Goal: Task Accomplishment & Management: Manage account settings

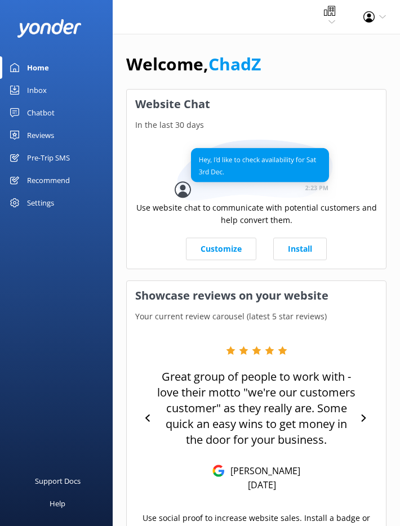
click at [32, 91] on div "Inbox" at bounding box center [37, 90] width 20 height 23
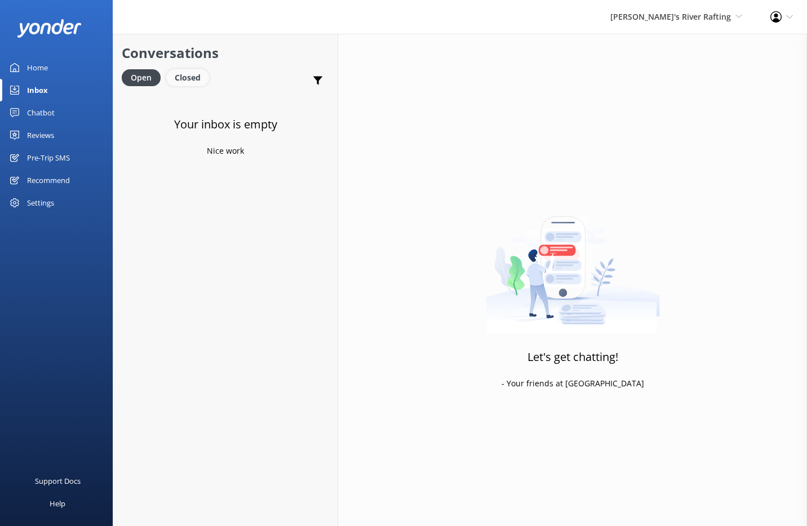
click at [192, 78] on div "Closed" at bounding box center [187, 77] width 43 height 17
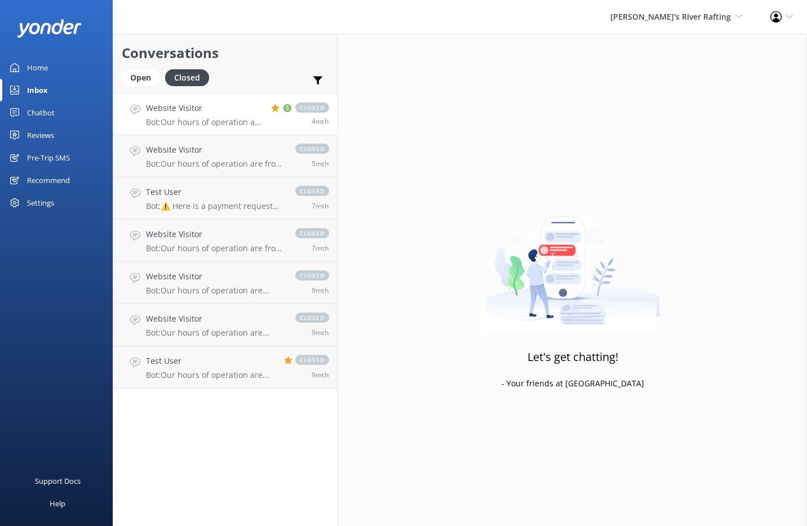
click at [224, 114] on h4 "Website Visitor" at bounding box center [204, 108] width 117 height 12
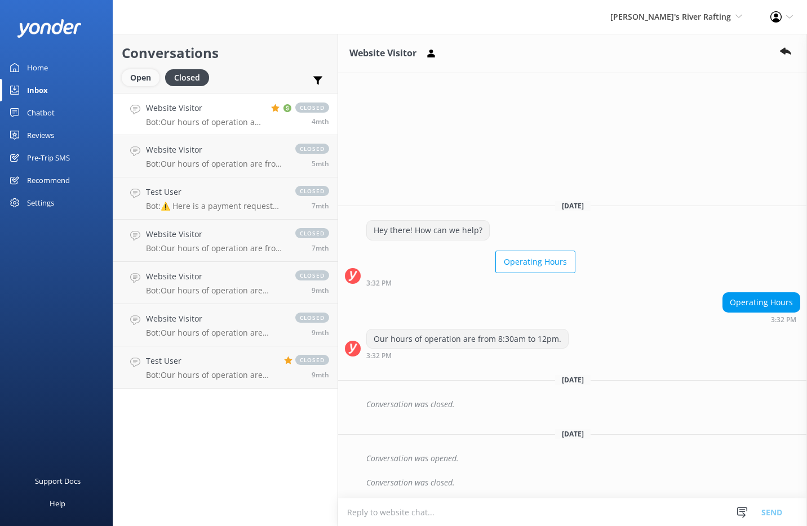
click at [143, 78] on div "Open" at bounding box center [141, 77] width 38 height 17
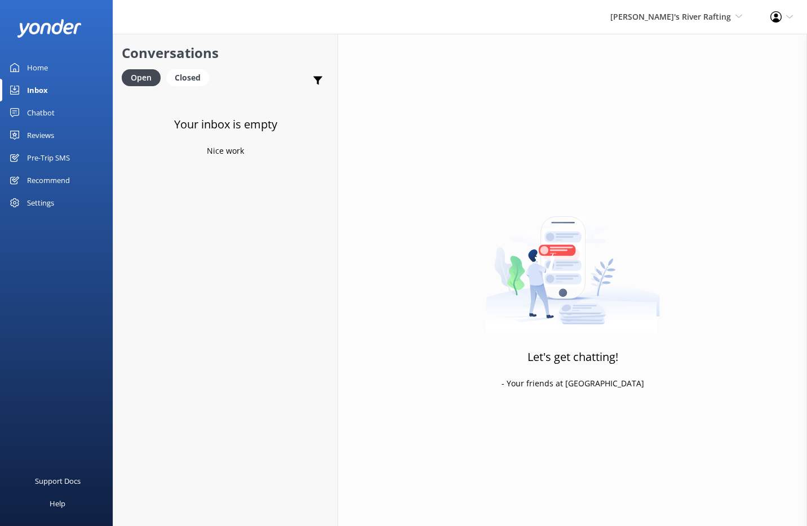
click at [51, 112] on div "Chatbot" at bounding box center [41, 112] width 28 height 23
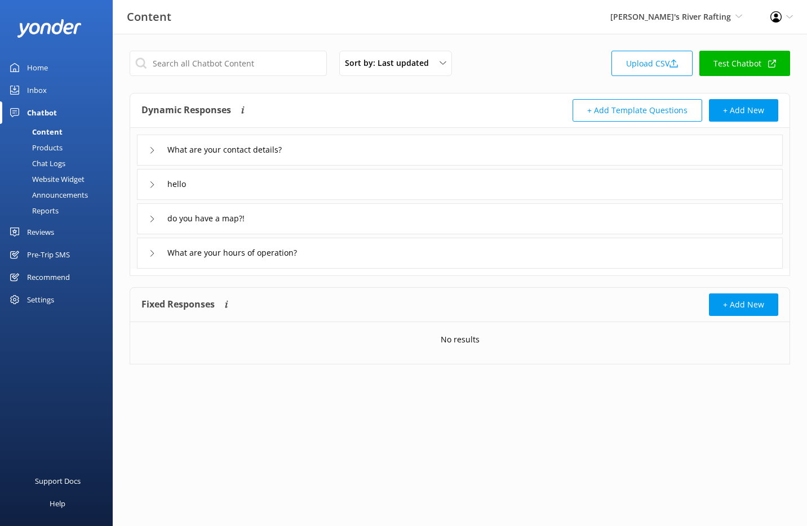
click at [46, 300] on div "Settings" at bounding box center [40, 299] width 27 height 23
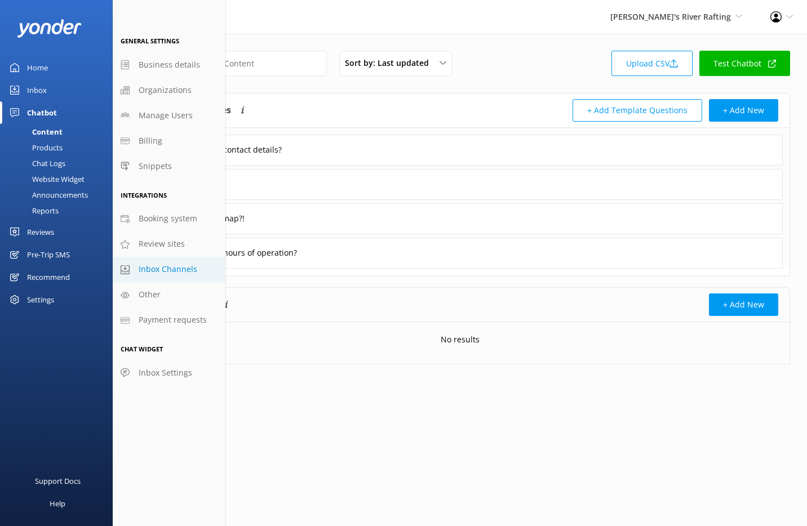
click at [172, 266] on span "Inbox Channels" at bounding box center [168, 269] width 59 height 12
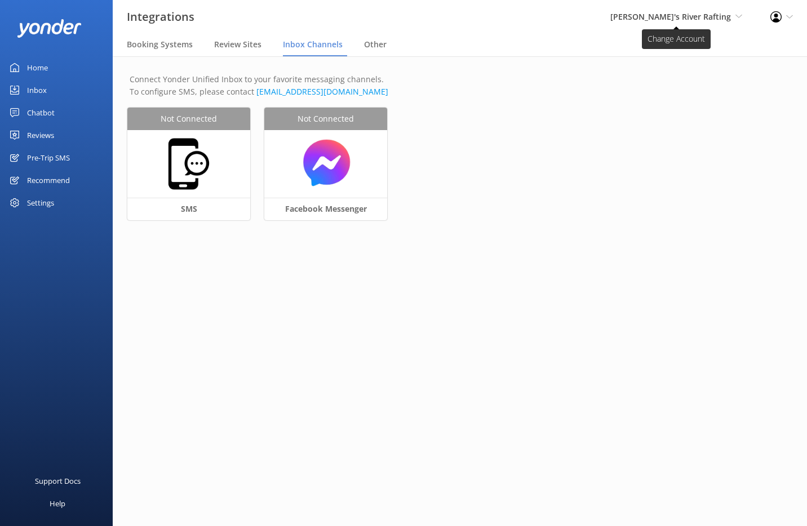
click at [408, 19] on span "[PERSON_NAME]'s River Rafting" at bounding box center [670, 16] width 121 height 11
click at [408, 73] on p "Connect Yonder Unified Inbox to your favorite messaging channels. To configure …" at bounding box center [460, 85] width 660 height 25
click at [408, 8] on div "Chad's River Rafting Yonder Zipline Yonder Chad's River Rafting Chipper's Adven…" at bounding box center [676, 17] width 160 height 34
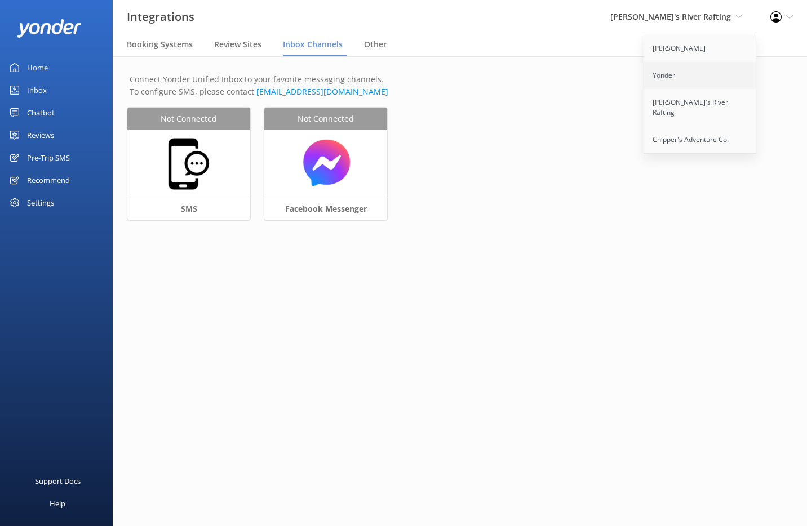
click at [408, 70] on link "Yonder" at bounding box center [700, 75] width 113 height 27
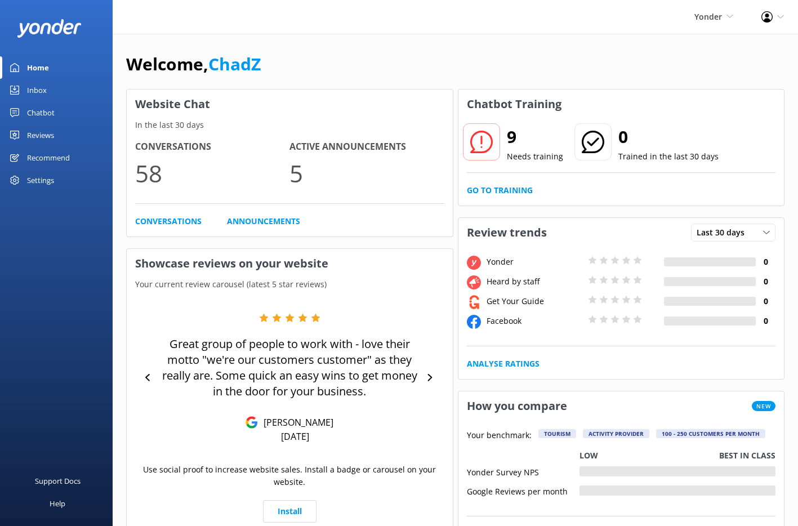
click at [37, 178] on div "Settings" at bounding box center [40, 180] width 27 height 23
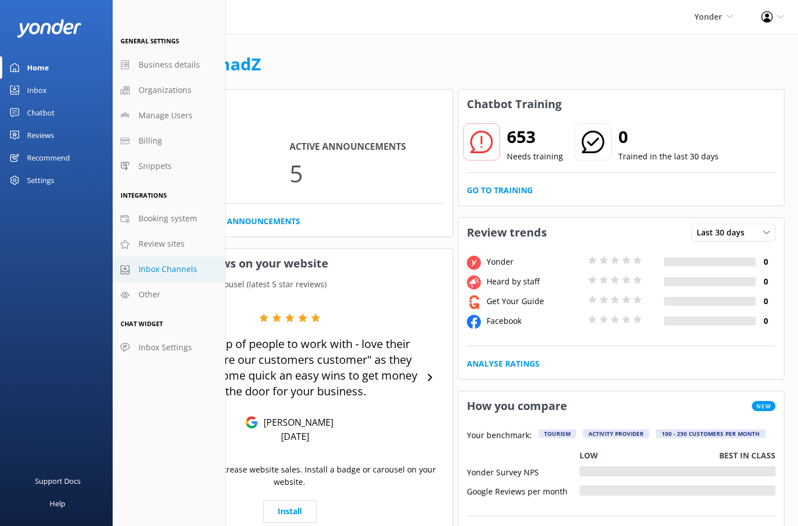
click at [175, 273] on span "Inbox Channels" at bounding box center [168, 269] width 59 height 12
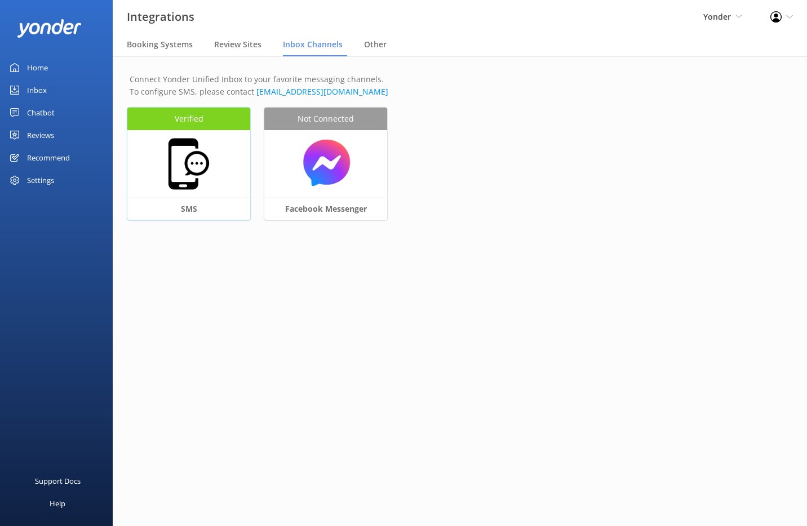
click at [229, 197] on div at bounding box center [188, 164] width 123 height 68
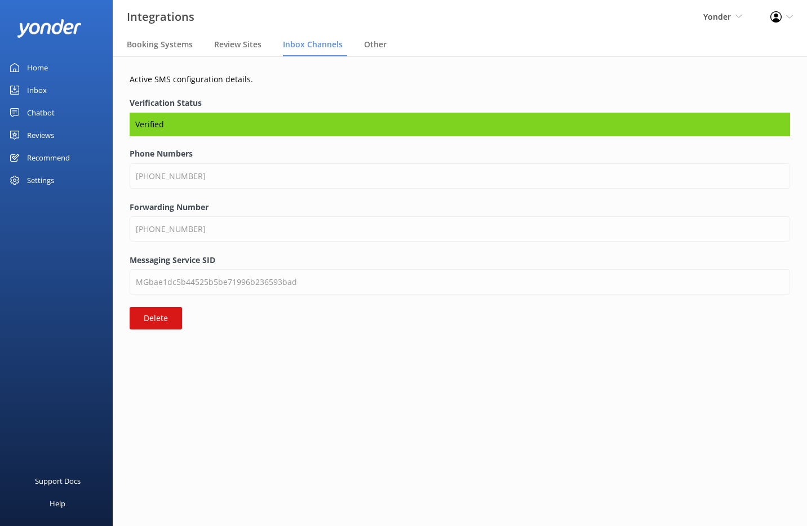
click at [53, 68] on link "Home" at bounding box center [56, 67] width 113 height 23
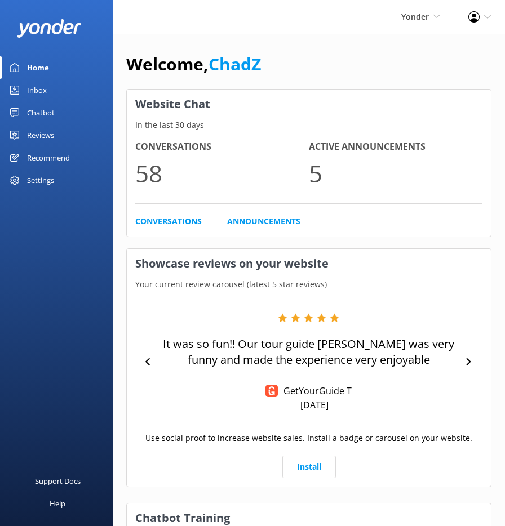
click at [35, 89] on div "Inbox" at bounding box center [37, 90] width 20 height 23
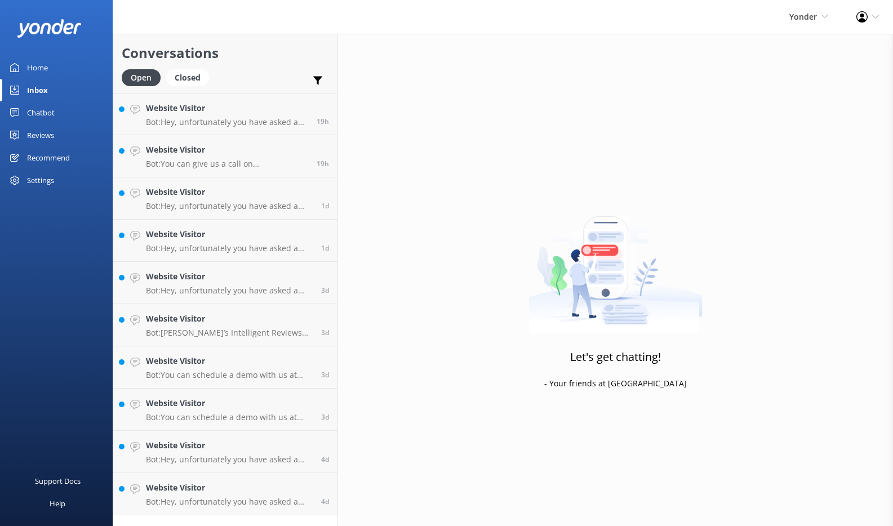
click at [408, 154] on div "Let's get chatting! - Your friends at Yonder" at bounding box center [615, 297] width 555 height 526
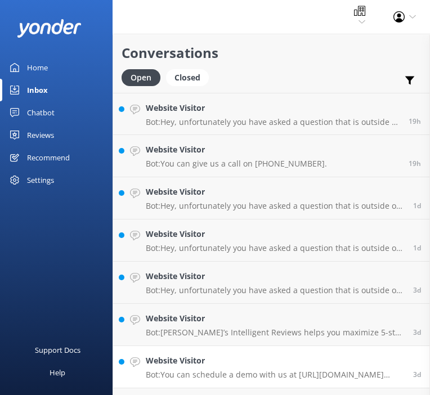
scroll to position [120, 0]
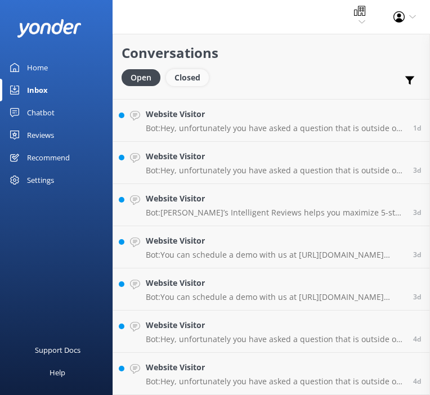
click at [197, 77] on div "Closed" at bounding box center [187, 77] width 43 height 17
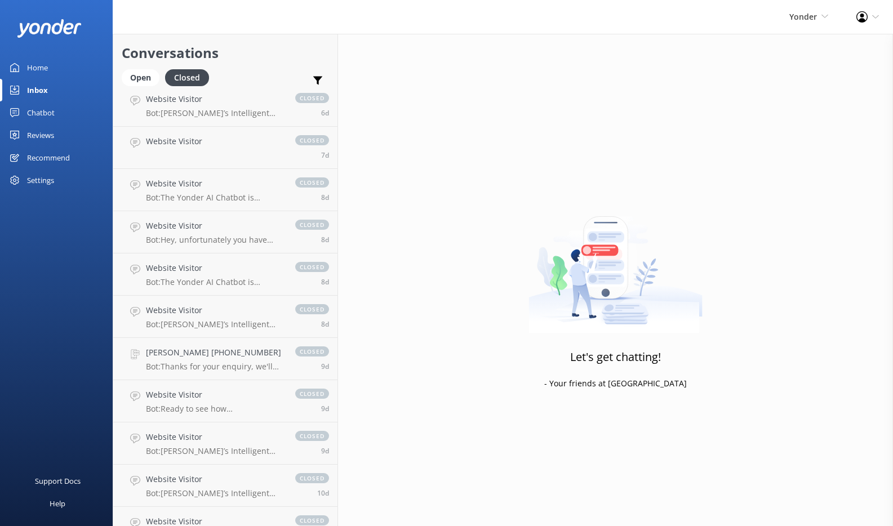
scroll to position [120, 0]
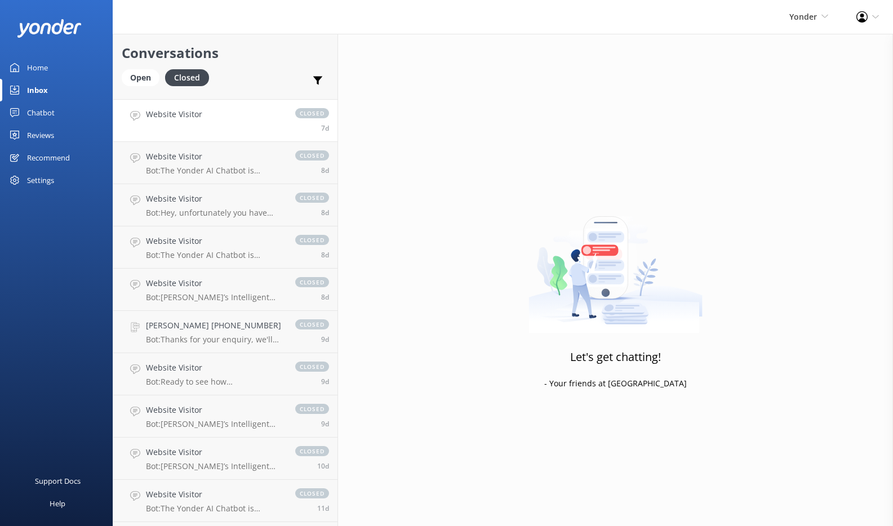
click at [221, 121] on link "Website Visitor closed 7d" at bounding box center [225, 121] width 224 height 42
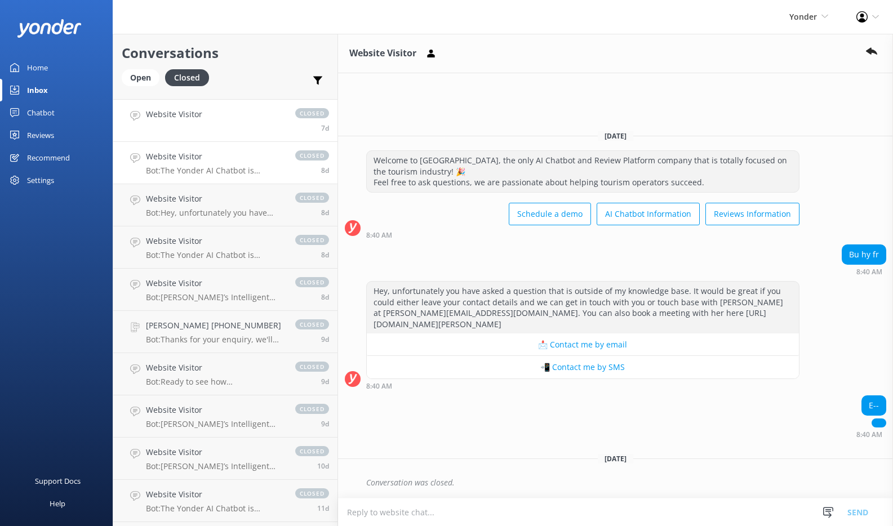
click at [218, 163] on div "Website Visitor Bot: The Yonder AI Chatbot is powered by ChatGPT technology and…" at bounding box center [215, 162] width 138 height 25
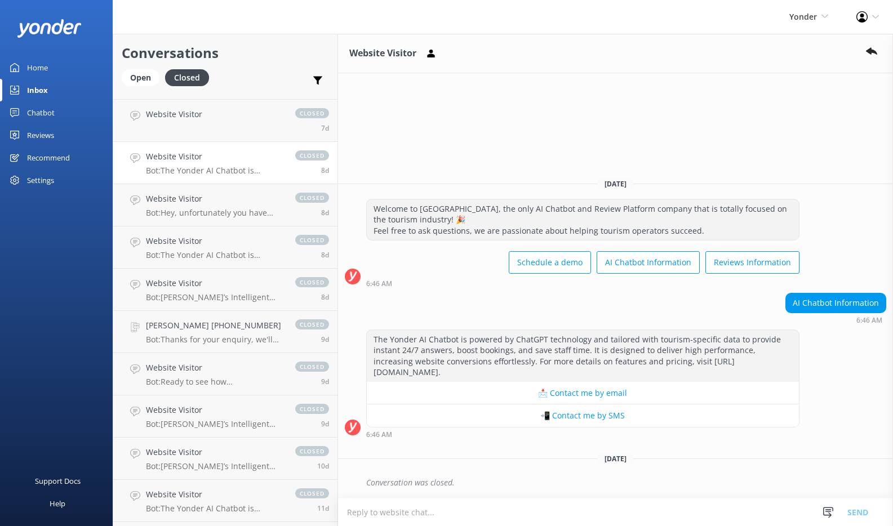
click at [59, 179] on div "Settings" at bounding box center [56, 180] width 113 height 23
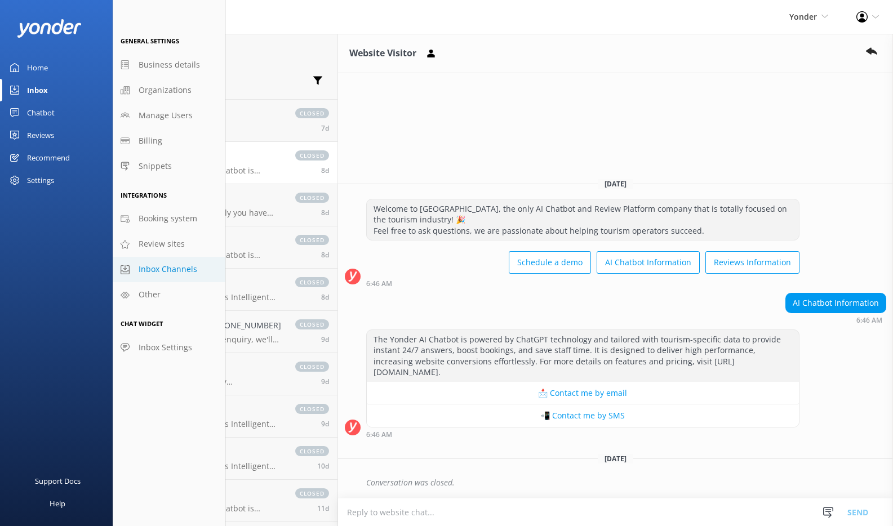
click at [158, 270] on span "Inbox Channels" at bounding box center [168, 269] width 59 height 12
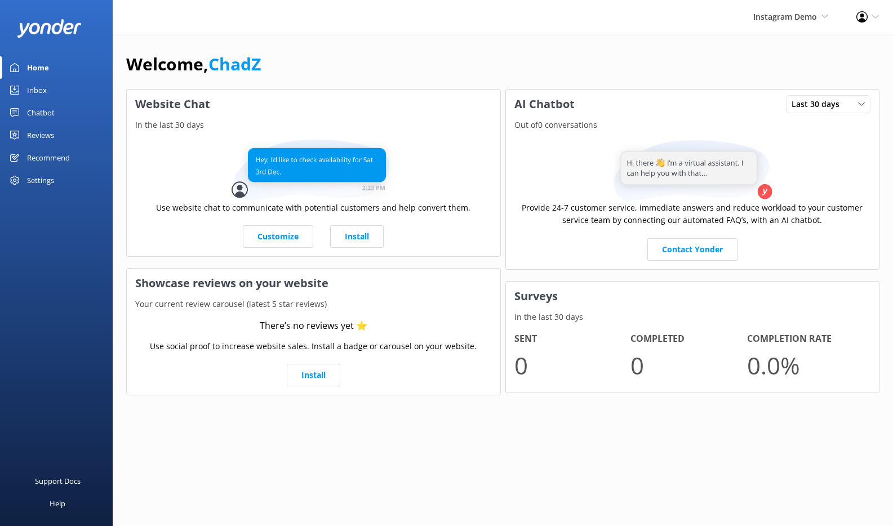
click at [46, 181] on div "Settings" at bounding box center [40, 180] width 27 height 23
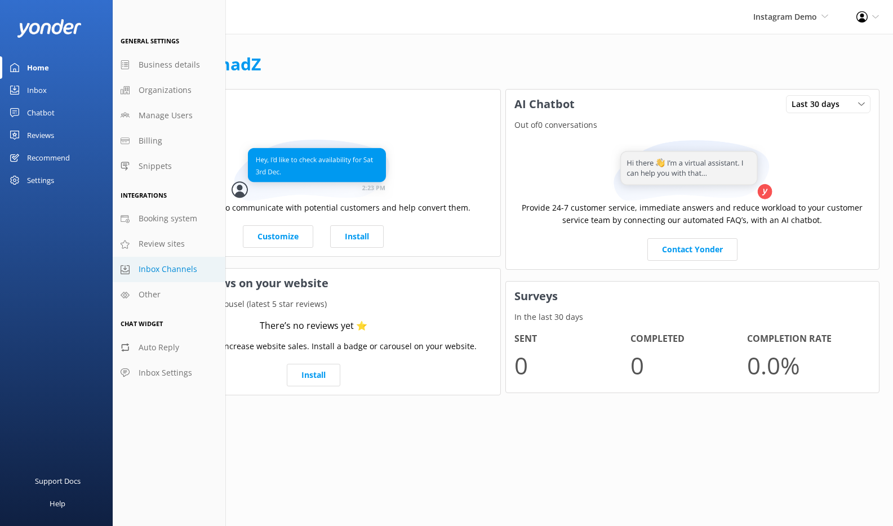
click at [156, 271] on span "Inbox Channels" at bounding box center [168, 269] width 59 height 12
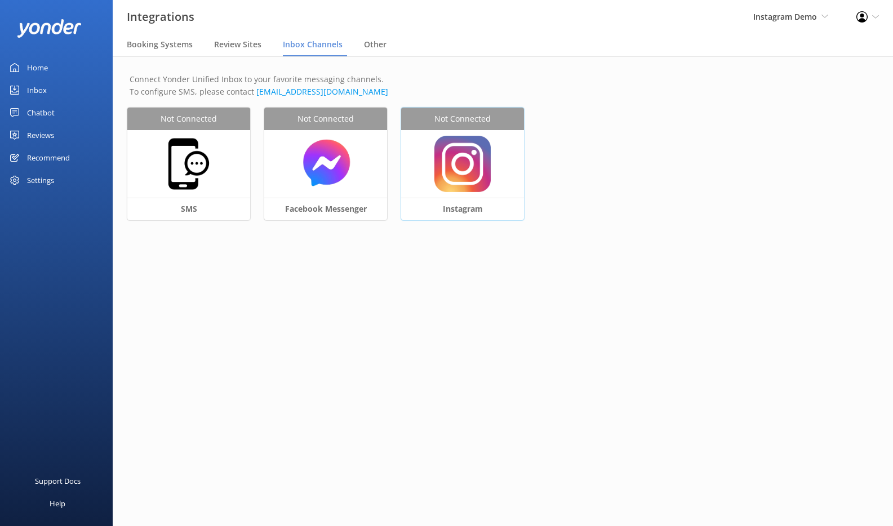
click at [446, 145] on img at bounding box center [462, 164] width 56 height 56
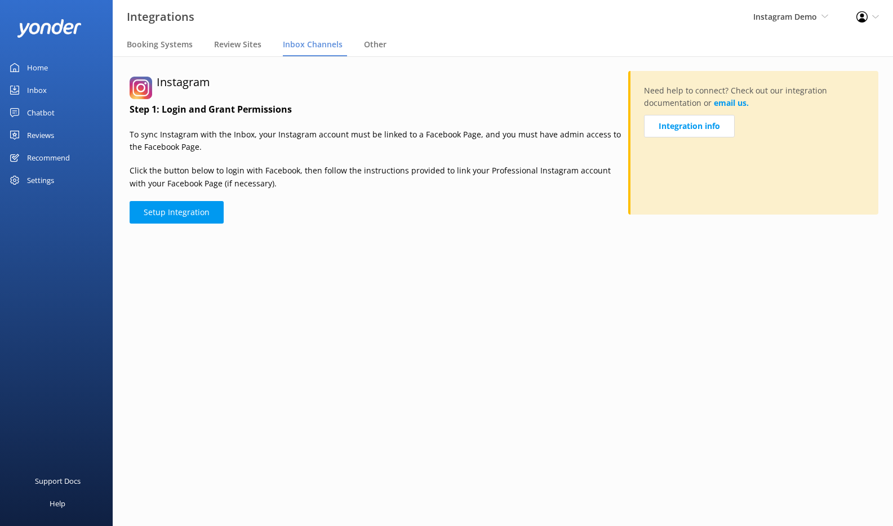
click at [42, 67] on div "Home" at bounding box center [37, 67] width 21 height 23
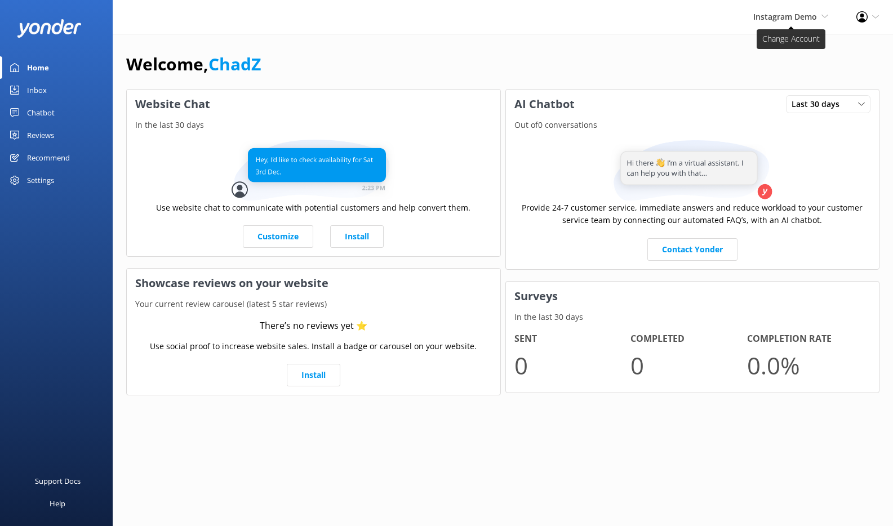
click at [773, 17] on span "Instagram Demo" at bounding box center [785, 16] width 64 height 11
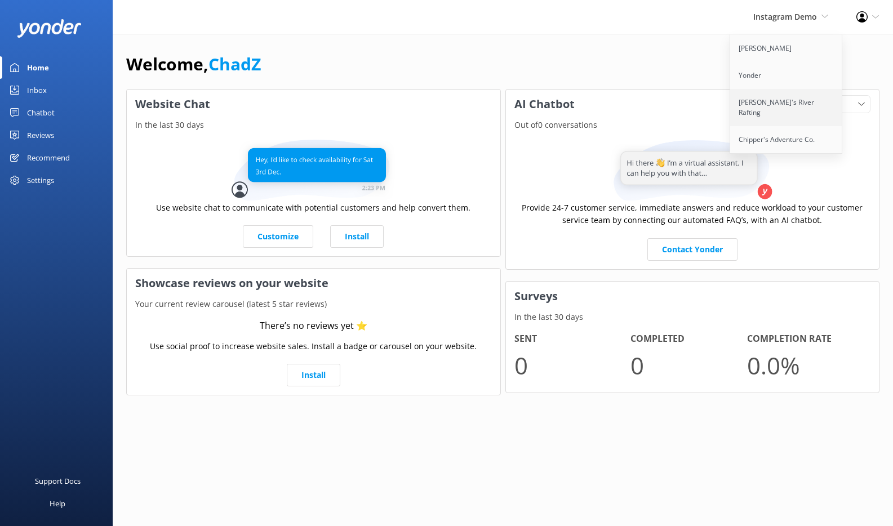
click at [781, 101] on link "[PERSON_NAME]'s River Rafting" at bounding box center [786, 107] width 113 height 37
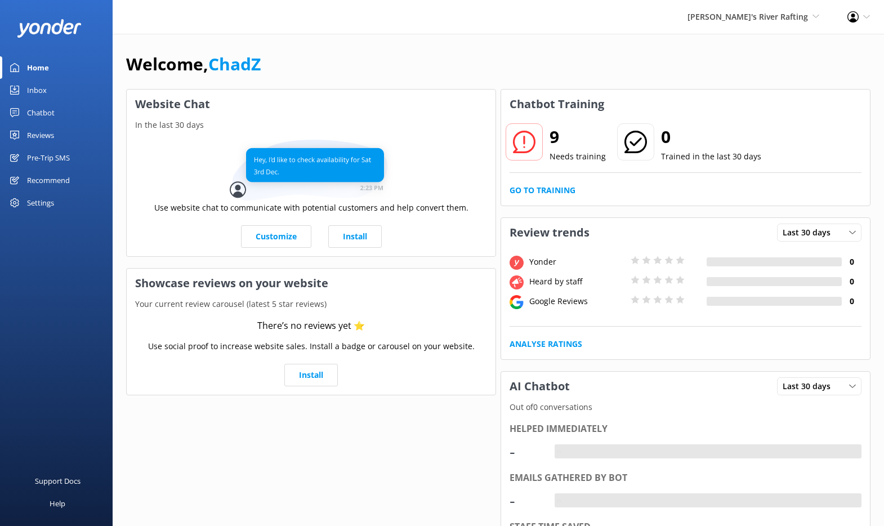
click at [65, 153] on div "Pre-Trip SMS" at bounding box center [48, 157] width 43 height 23
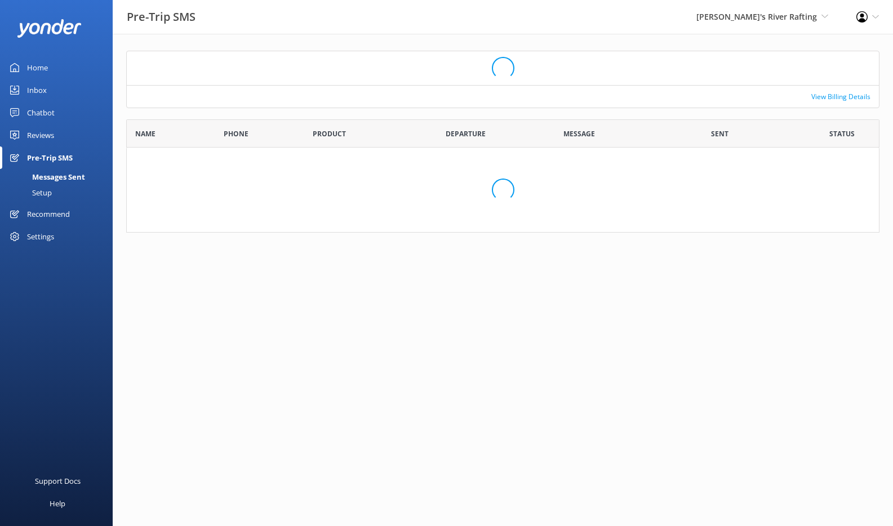
scroll to position [90, 745]
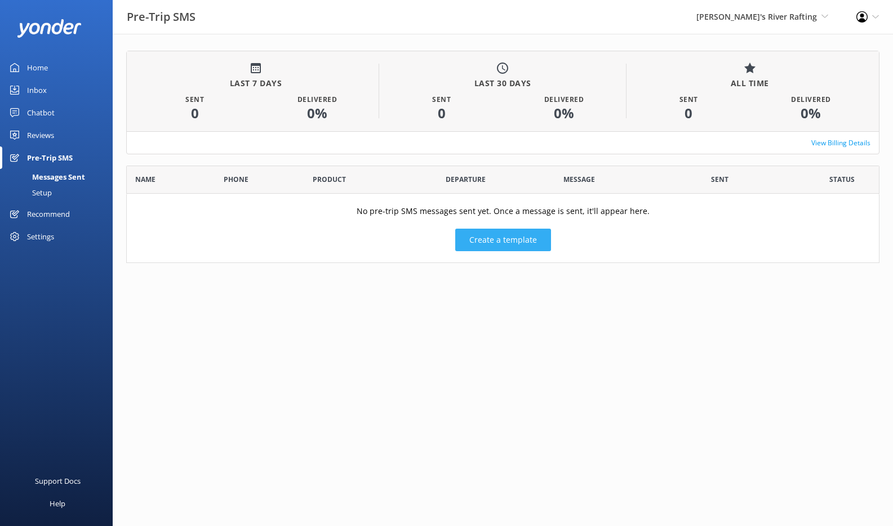
click at [487, 249] on button "Create a template" at bounding box center [503, 240] width 96 height 23
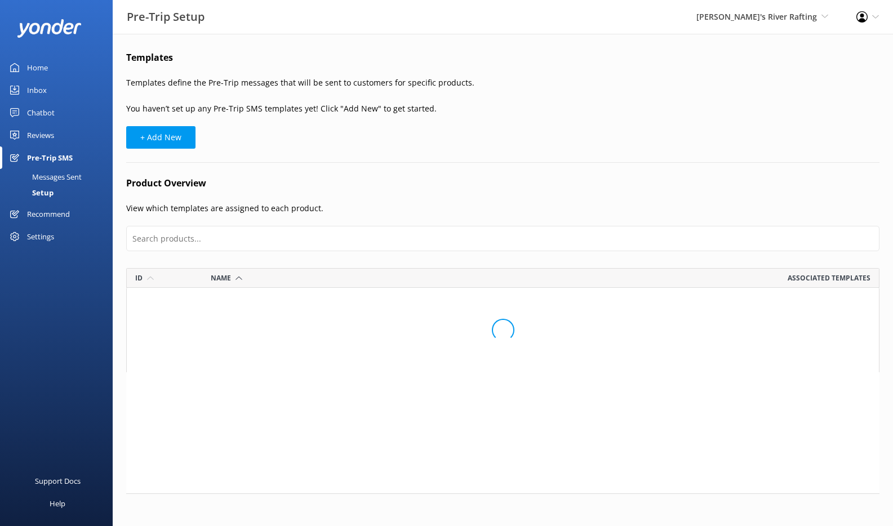
scroll to position [9, 9]
click at [190, 141] on button "+ Add New" at bounding box center [160, 137] width 69 height 23
select select "17:00"
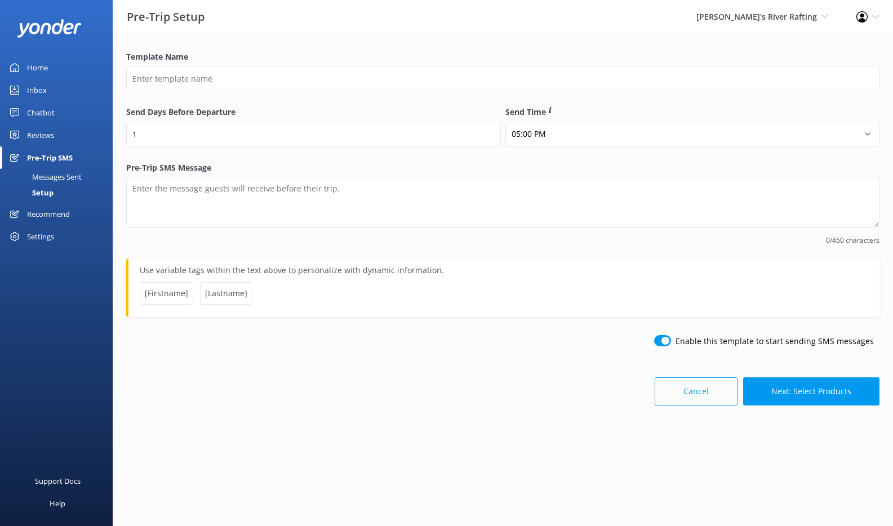
click at [711, 395] on button "Cancel" at bounding box center [696, 391] width 83 height 28
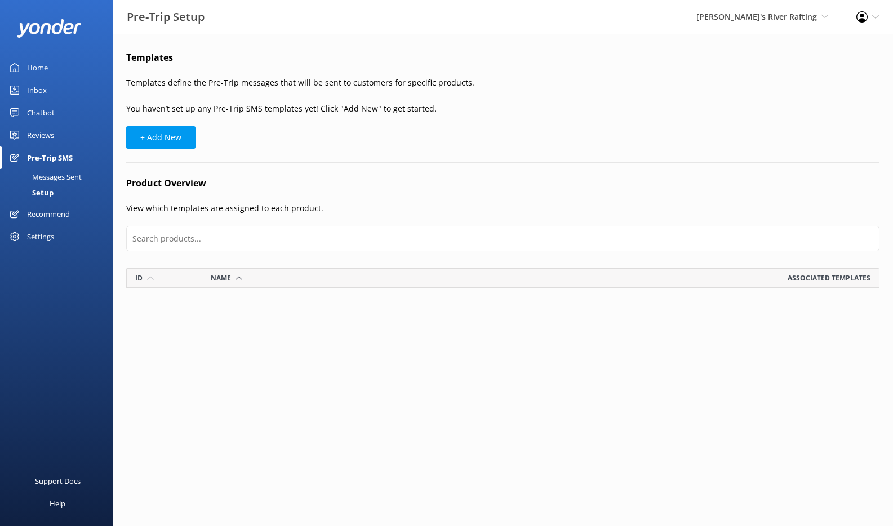
scroll to position [12, 745]
click at [51, 173] on div "Messages Sent" at bounding box center [44, 177] width 75 height 16
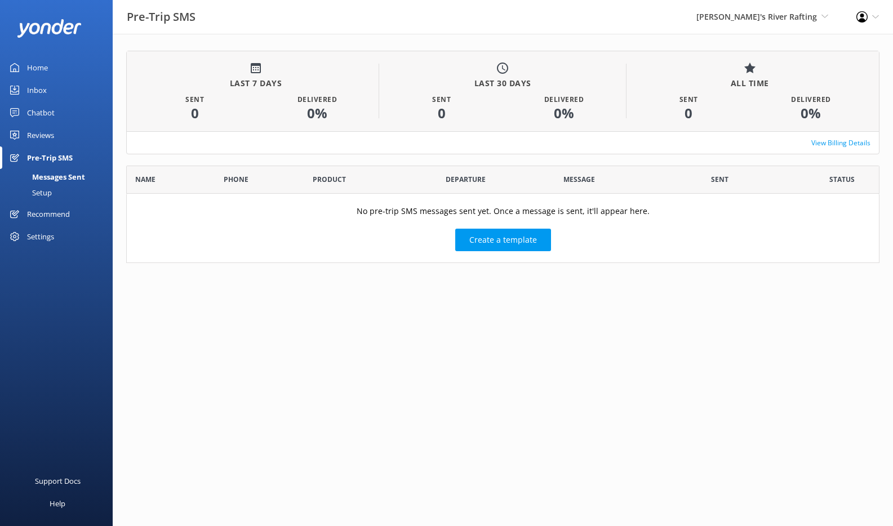
scroll to position [90, 745]
click at [48, 241] on div "Settings" at bounding box center [40, 236] width 27 height 23
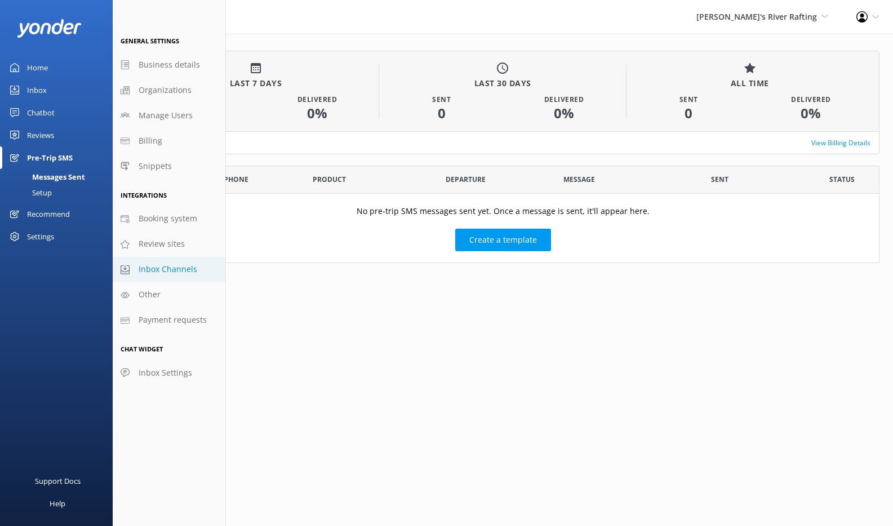
click at [168, 274] on span "Inbox Channels" at bounding box center [168, 269] width 59 height 12
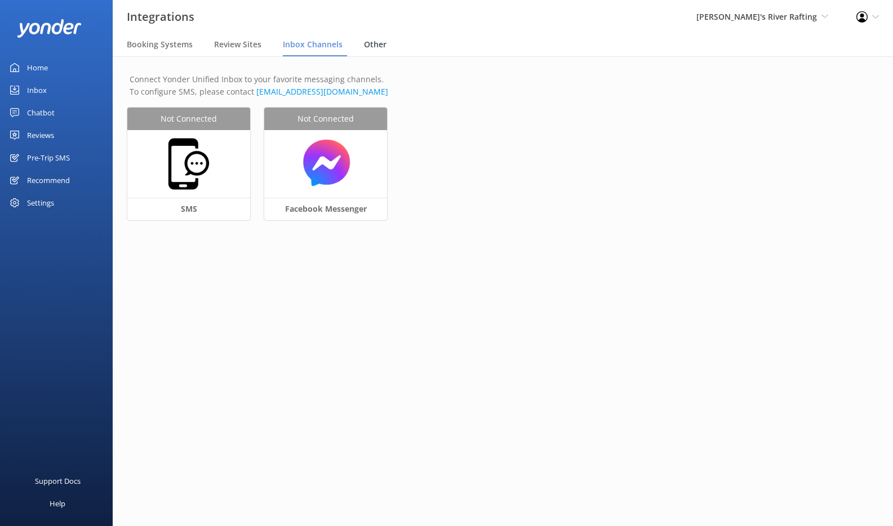
click at [364, 47] on span "Other" at bounding box center [375, 44] width 23 height 11
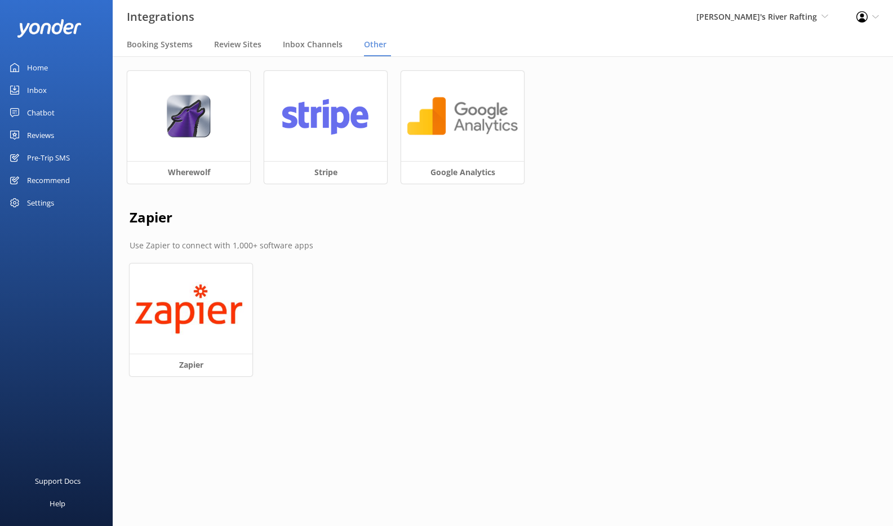
click at [53, 88] on link "Inbox" at bounding box center [56, 90] width 113 height 23
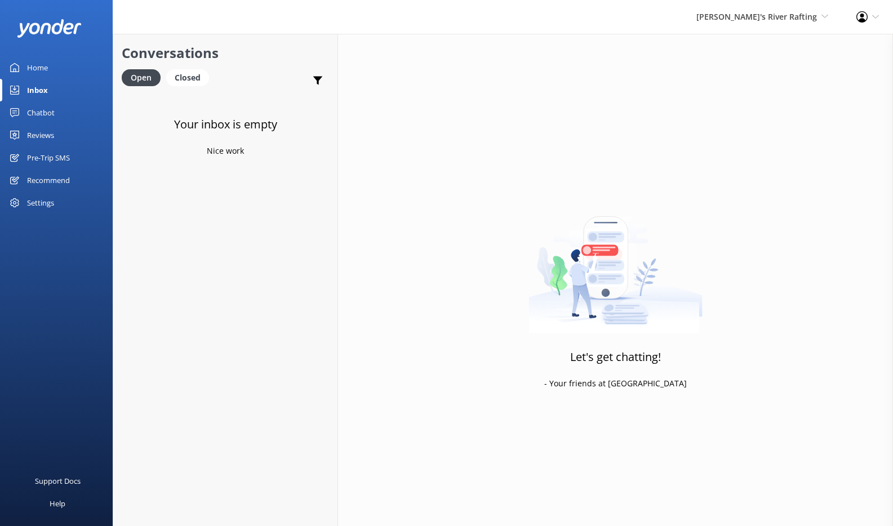
click at [57, 122] on link "Chatbot" at bounding box center [56, 112] width 113 height 23
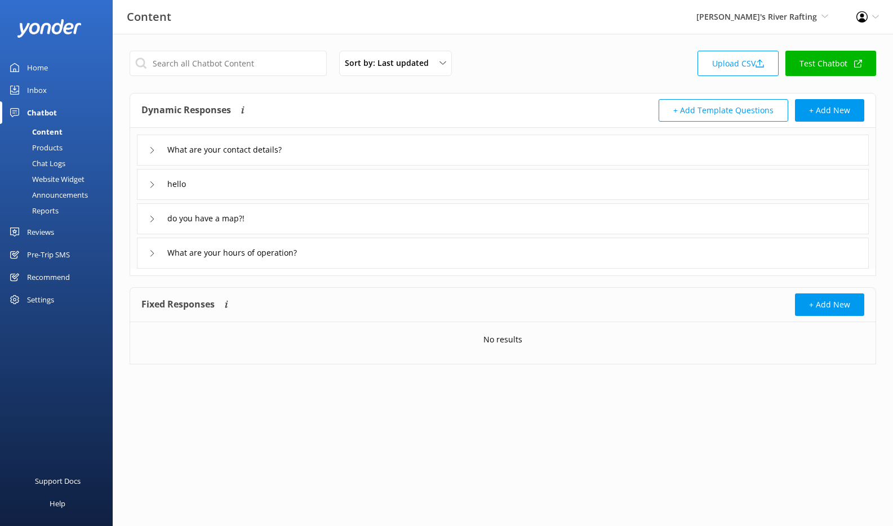
click at [804, 67] on link "Test Chatbot" at bounding box center [830, 63] width 91 height 25
click at [37, 90] on div "Inbox" at bounding box center [37, 90] width 20 height 23
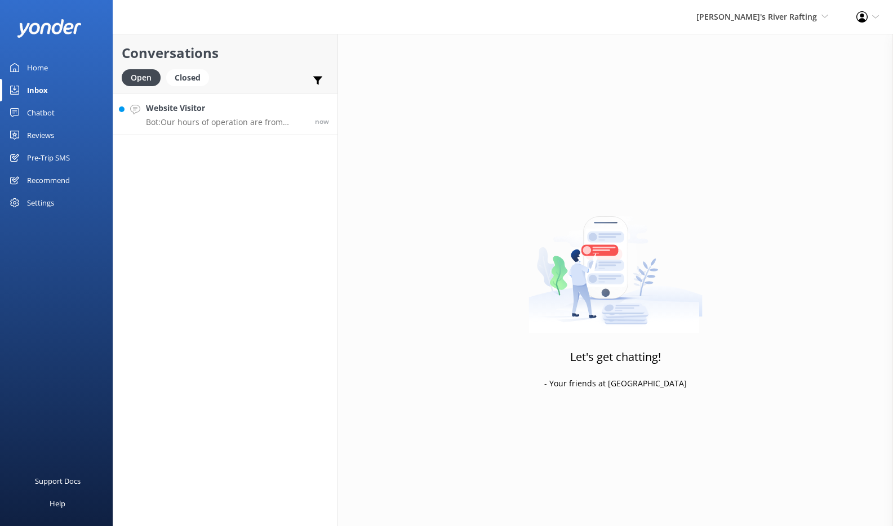
click at [229, 111] on h4 "Website Visitor" at bounding box center [226, 108] width 161 height 12
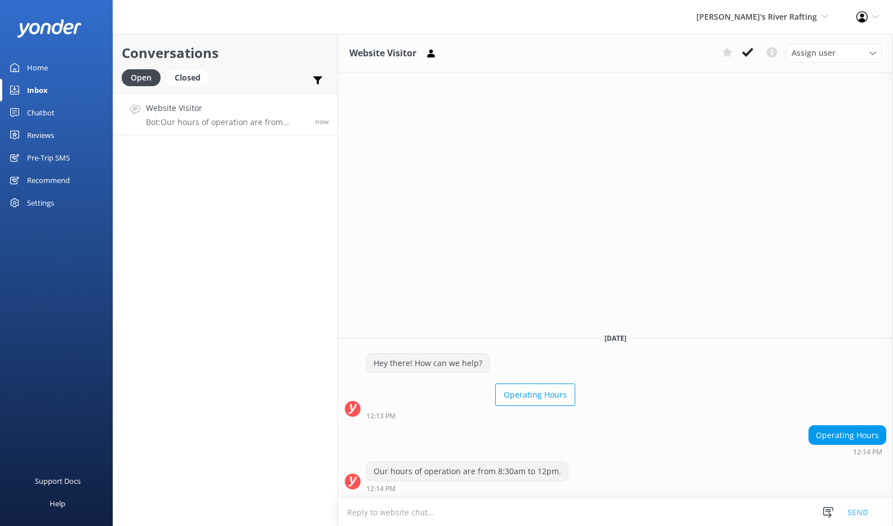
click at [59, 110] on link "Chatbot" at bounding box center [56, 112] width 113 height 23
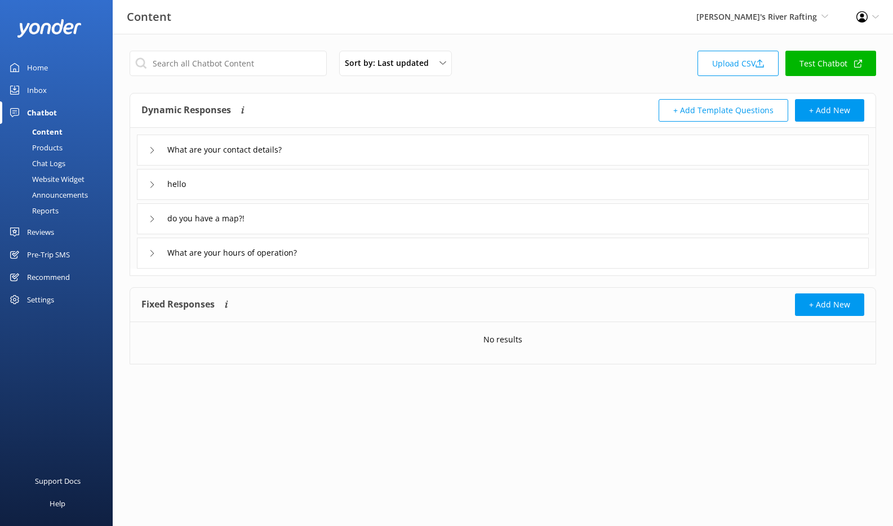
click at [66, 149] on link "Products" at bounding box center [60, 148] width 106 height 16
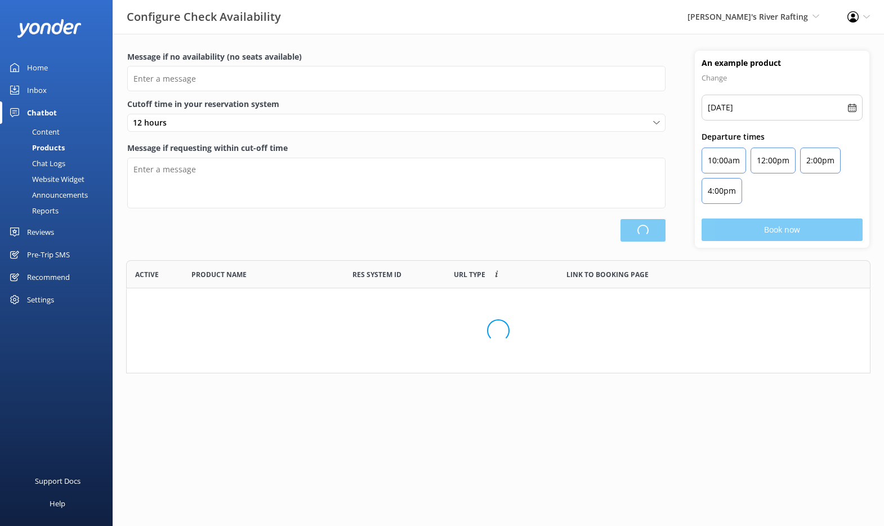
type input "There are no seats available, please check an alternative day"
type textarea "Our online booking system closes {hours} prior to departure. Please contact us …"
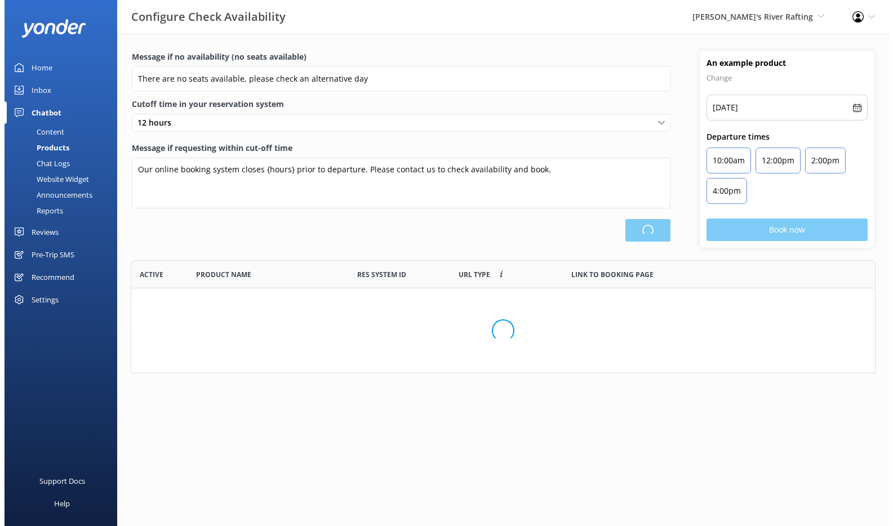
scroll to position [105, 745]
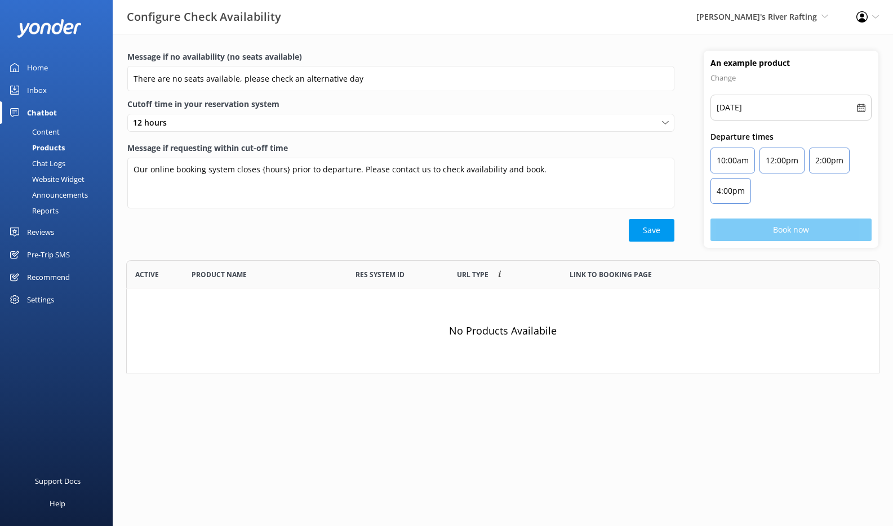
click at [68, 130] on link "Content" at bounding box center [60, 132] width 106 height 16
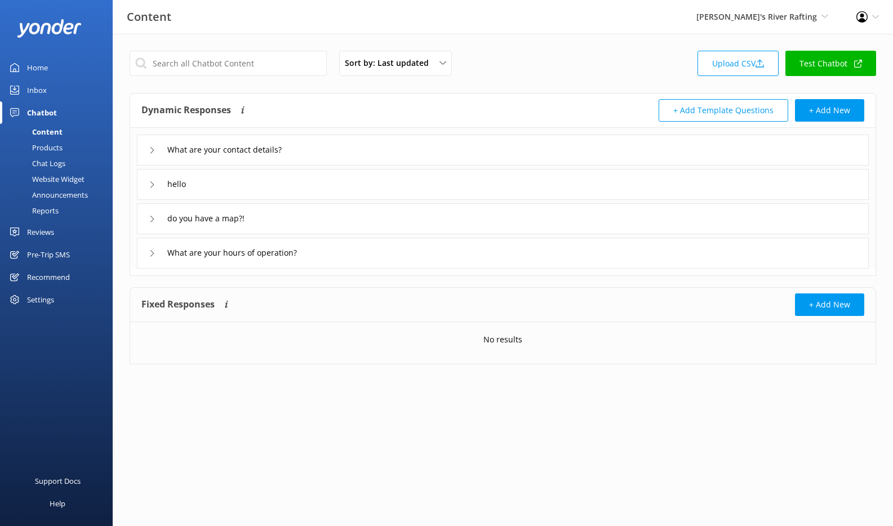
click at [239, 184] on div "hello" at bounding box center [503, 184] width 732 height 31
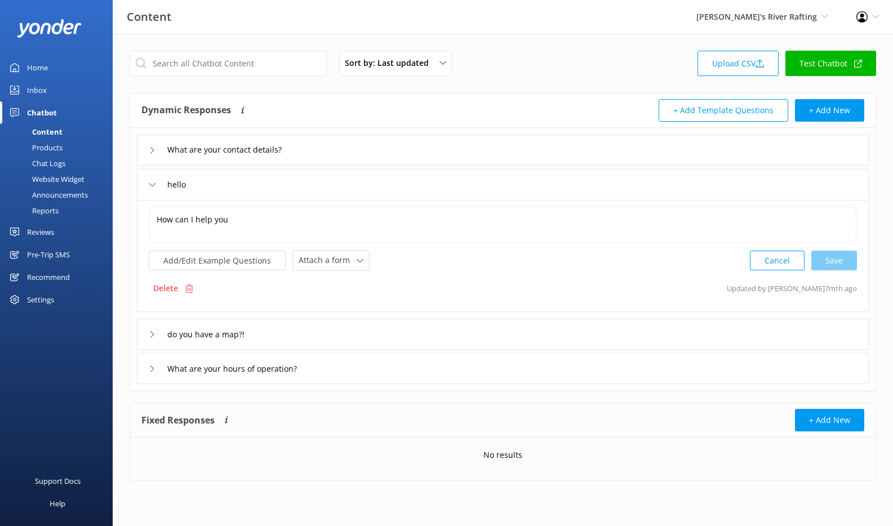
click at [39, 91] on div "Inbox" at bounding box center [37, 90] width 20 height 23
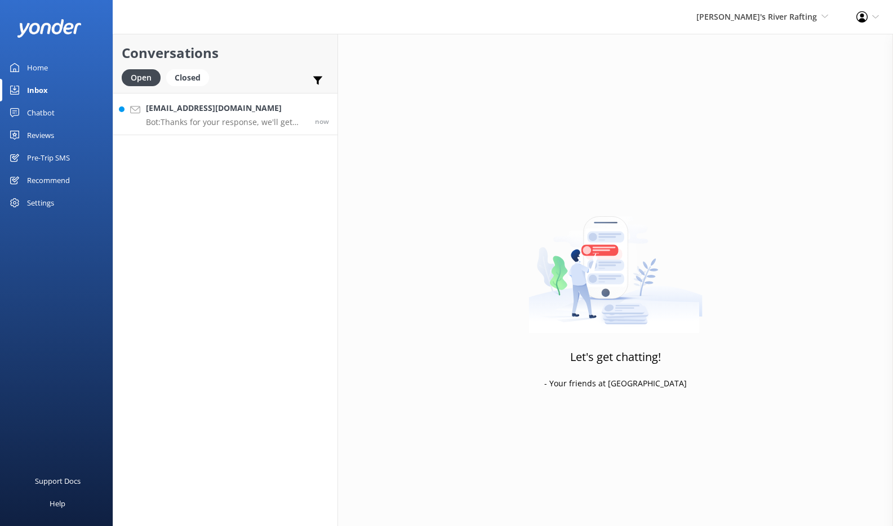
click at [205, 122] on p "Bot: Thanks for your response, we'll get back to you as soon as we can during o…" at bounding box center [226, 122] width 161 height 10
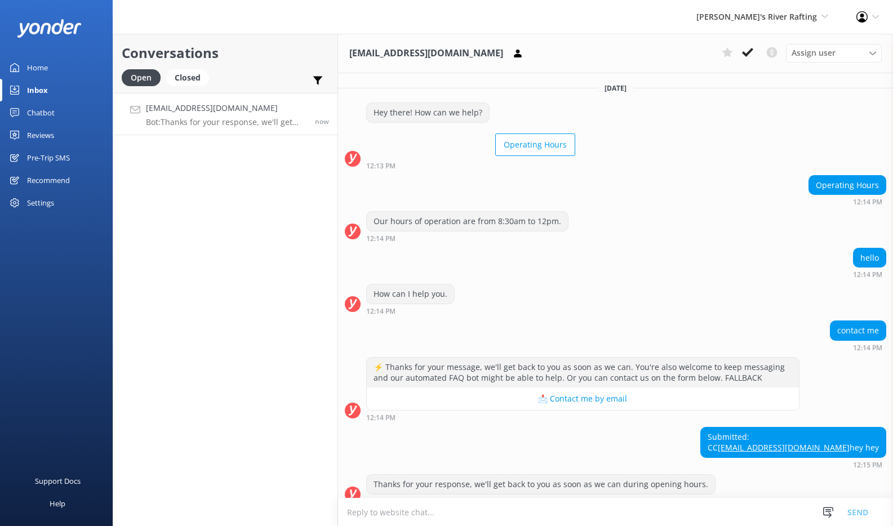
scroll to position [35, 0]
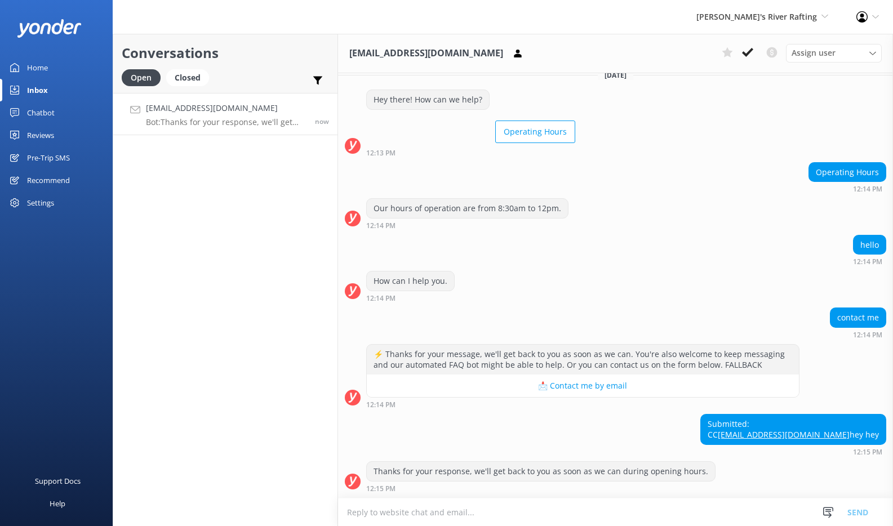
click at [614, 512] on textarea at bounding box center [615, 512] width 555 height 28
type textarea "H"
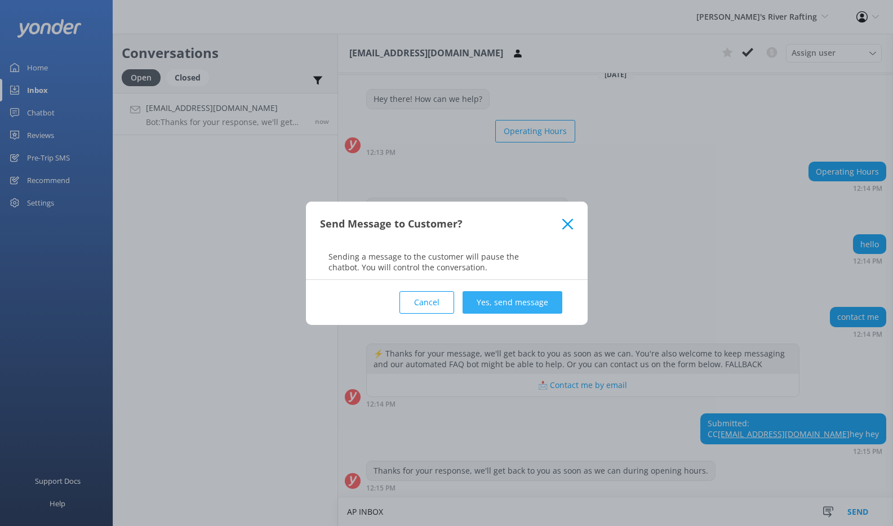
type textarea "AP INBOX"
click at [542, 295] on button "Yes, send message" at bounding box center [512, 302] width 100 height 23
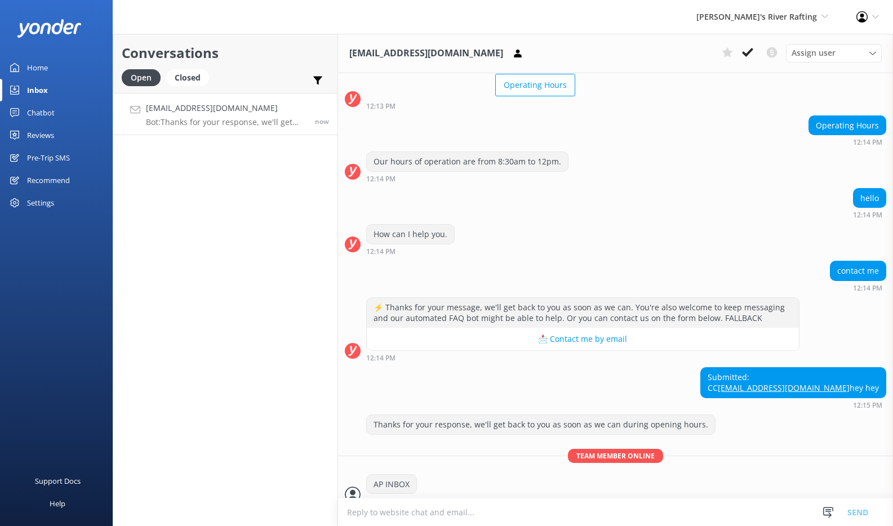
scroll to position [95, 0]
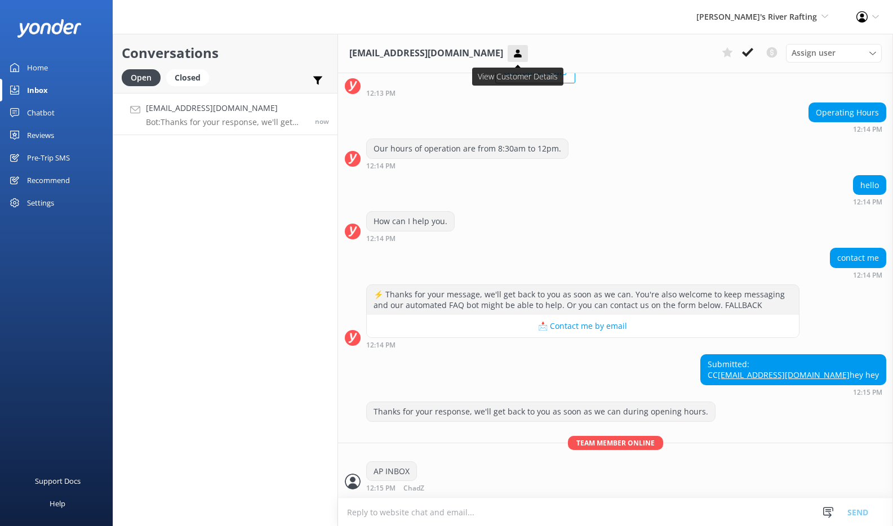
click at [512, 51] on icon at bounding box center [517, 53] width 11 height 11
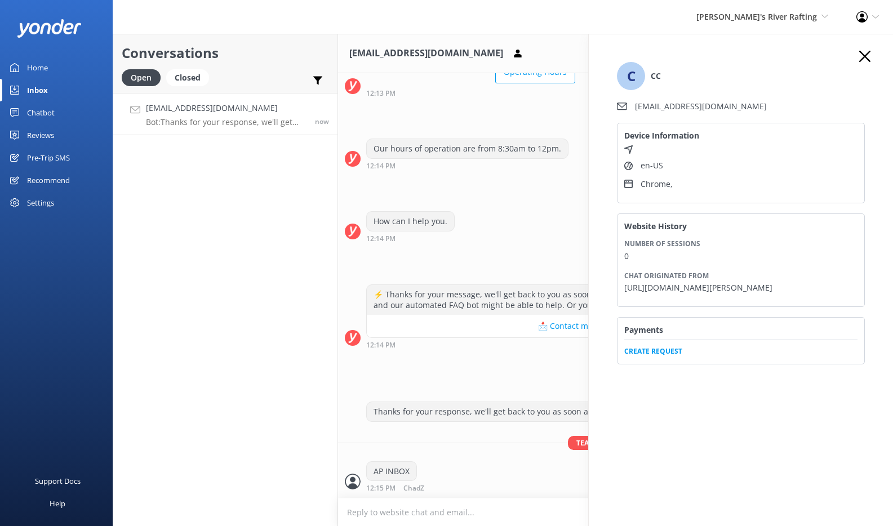
click at [670, 357] on span "Create Request" at bounding box center [740, 348] width 233 height 17
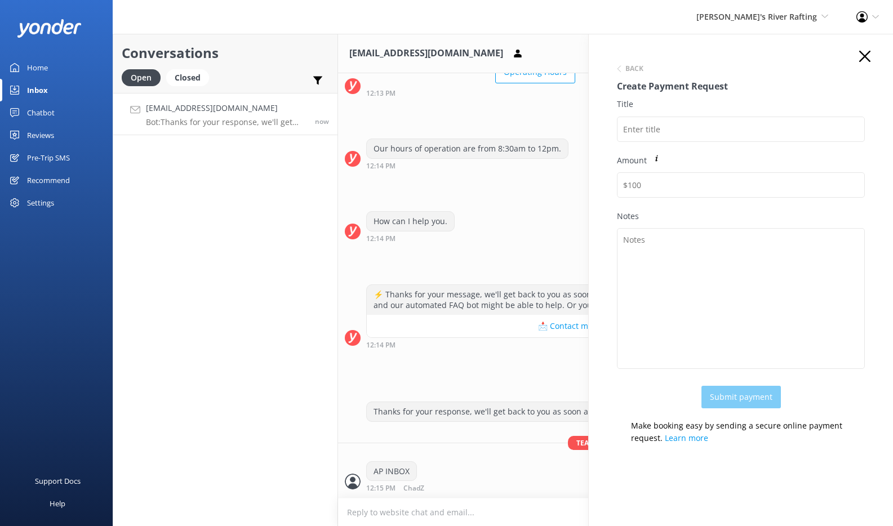
click at [860, 56] on icon "button" at bounding box center [864, 56] width 11 height 11
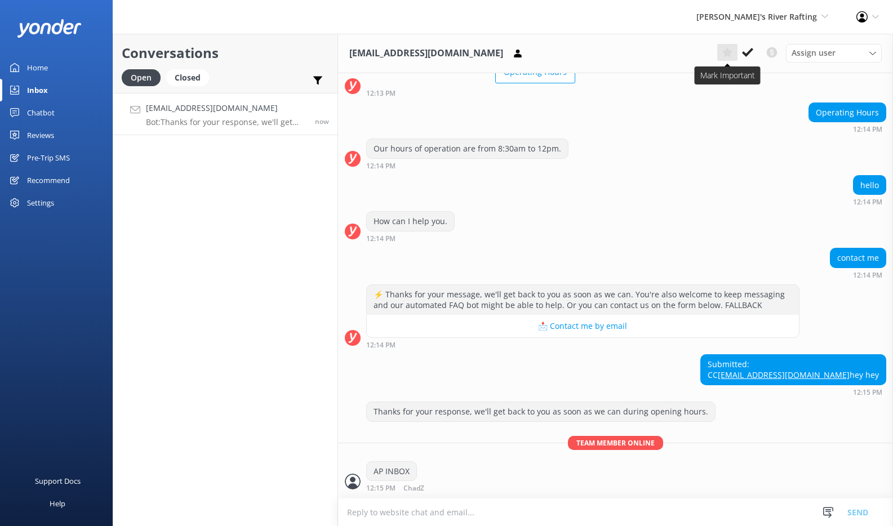
click at [730, 57] on icon at bounding box center [727, 52] width 11 height 11
click at [771, 52] on icon at bounding box center [772, 53] width 14 height 14
click at [319, 77] on use at bounding box center [318, 81] width 10 height 8
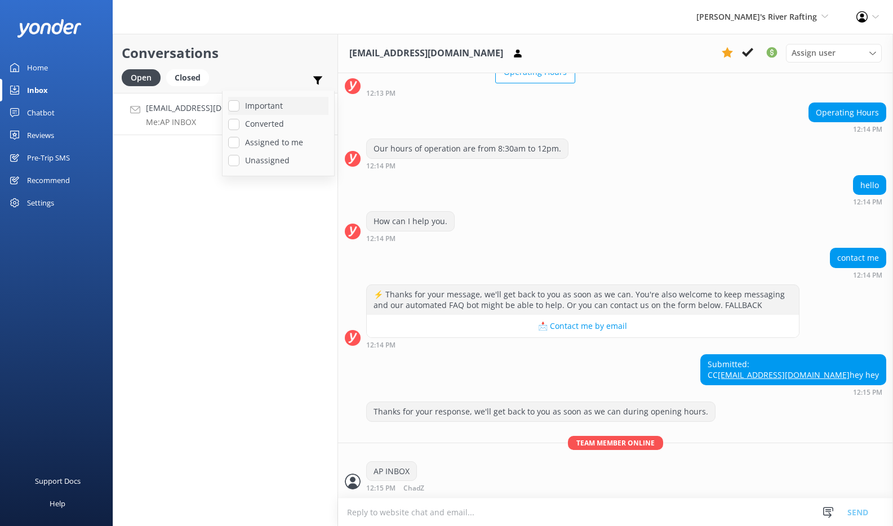
click at [274, 105] on label "Important" at bounding box center [278, 106] width 100 height 12
click at [239, 105] on input "Important" at bounding box center [233, 105] width 11 height 11
checkbox input "true"
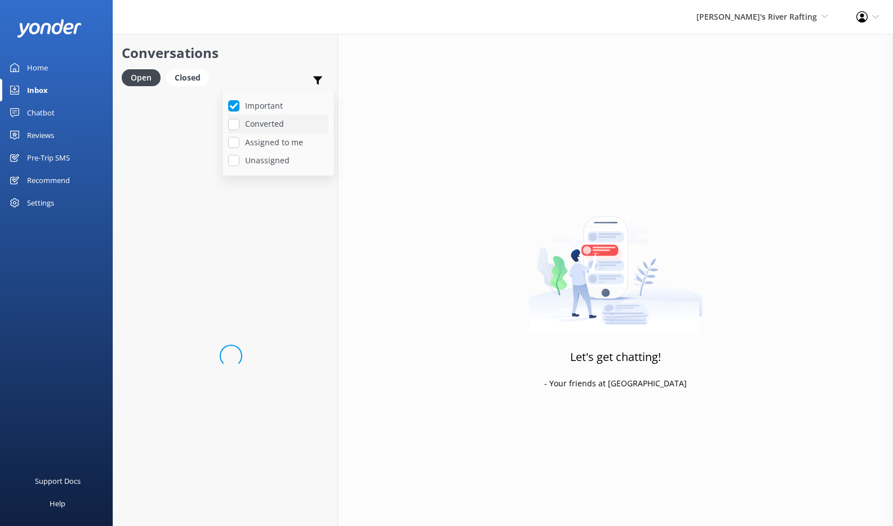
click at [264, 126] on label "Converted" at bounding box center [278, 124] width 100 height 12
click at [239, 126] on input "Converted" at bounding box center [233, 124] width 11 height 11
click at [211, 115] on div "chadtomis@duck.com Me: AP INBOX" at bounding box center [212, 114] width 132 height 24
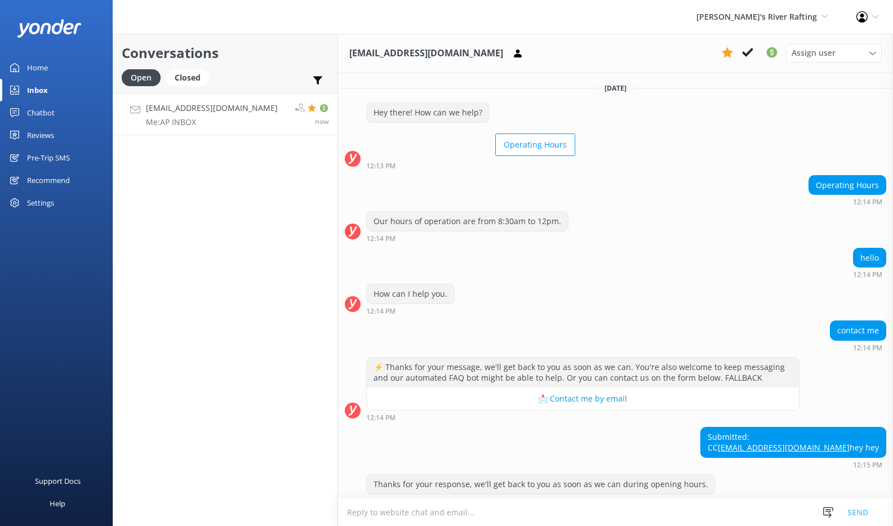
scroll to position [95, 0]
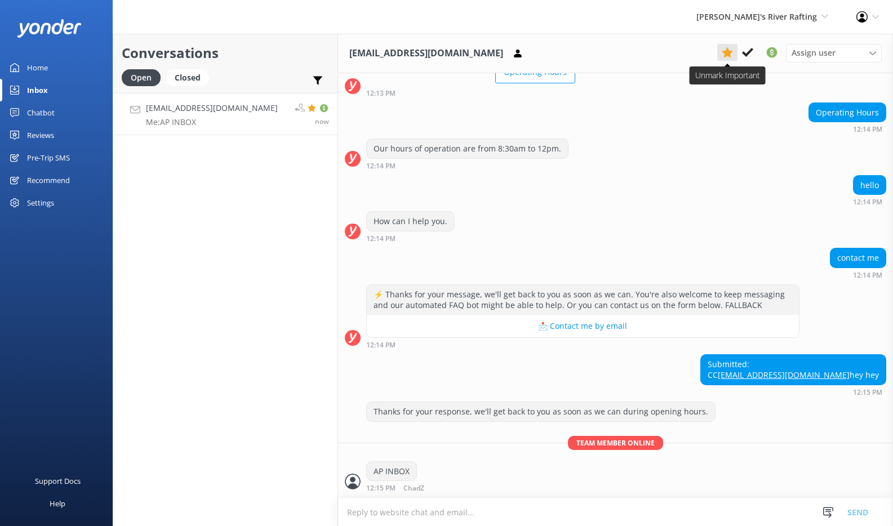
click at [730, 56] on use at bounding box center [727, 52] width 11 height 11
click at [319, 81] on icon at bounding box center [317, 80] width 11 height 11
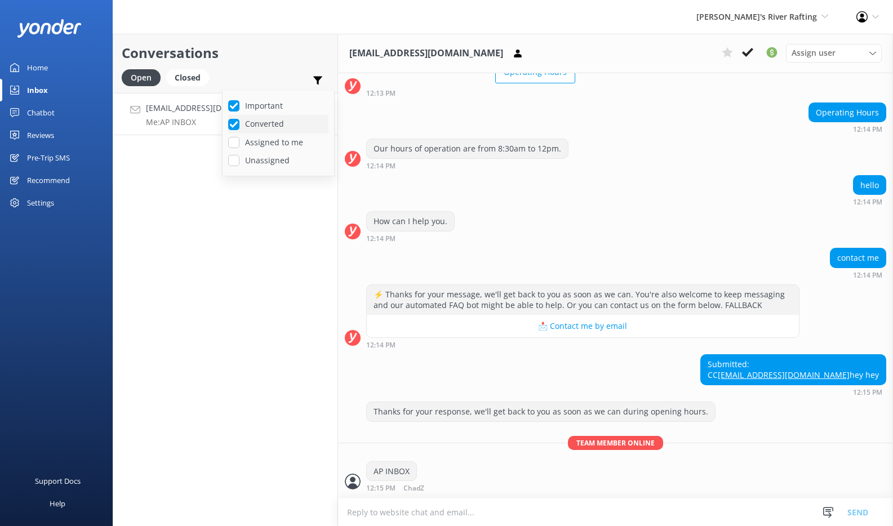
click at [237, 123] on input "Converted" at bounding box center [233, 124] width 11 height 11
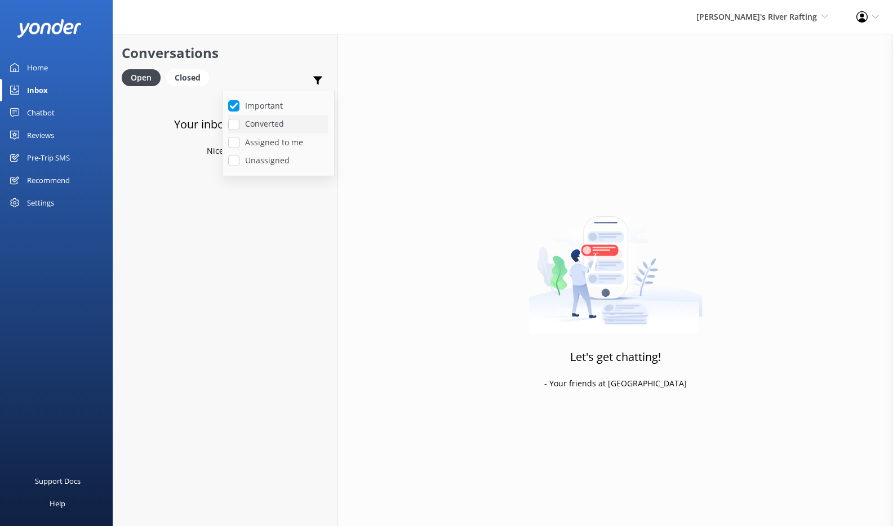
click at [237, 123] on input "Converted" at bounding box center [233, 124] width 11 height 11
checkbox input "true"
click at [233, 140] on input "Assigned to me" at bounding box center [233, 142] width 11 height 11
click at [234, 146] on input "Assigned to me" at bounding box center [233, 142] width 11 height 11
checkbox input "false"
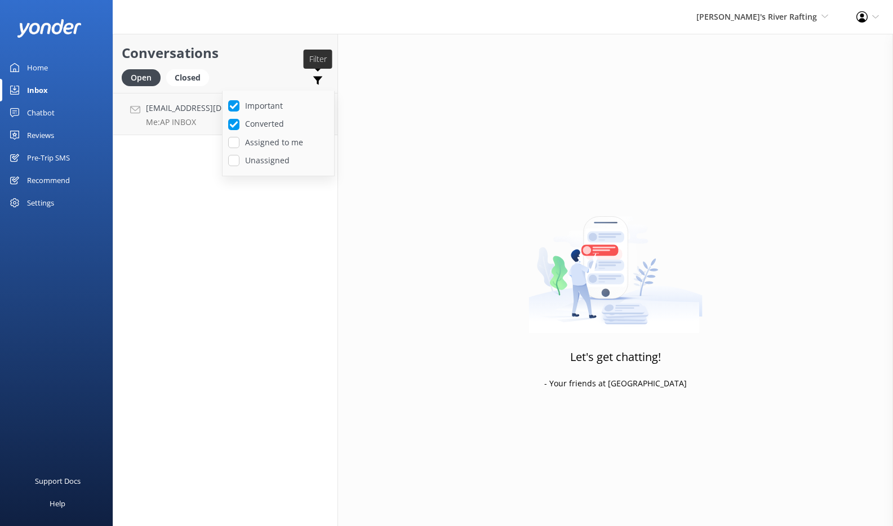
click at [319, 77] on use at bounding box center [318, 81] width 10 height 8
click at [233, 110] on link "chadtomis@duck.com Me: AP INBOX now" at bounding box center [225, 114] width 224 height 42
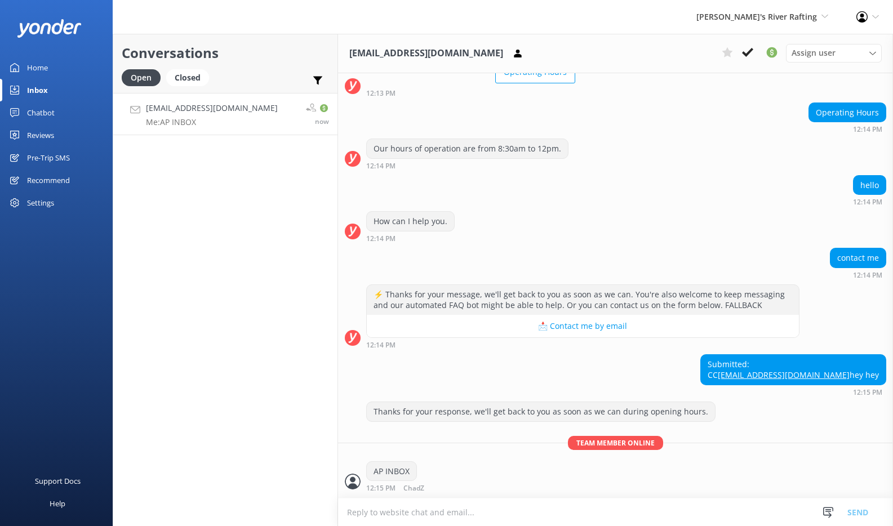
scroll to position [95, 0]
click at [830, 45] on div "Assign user Austin Chad Plus2" at bounding box center [834, 53] width 96 height 18
click at [805, 99] on div "Chad Plus2" at bounding box center [828, 99] width 73 height 11
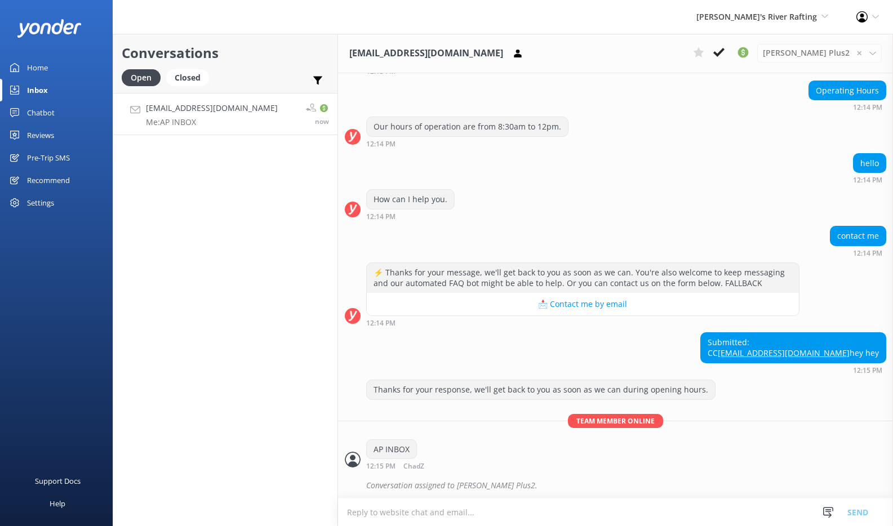
scroll to position [119, 0]
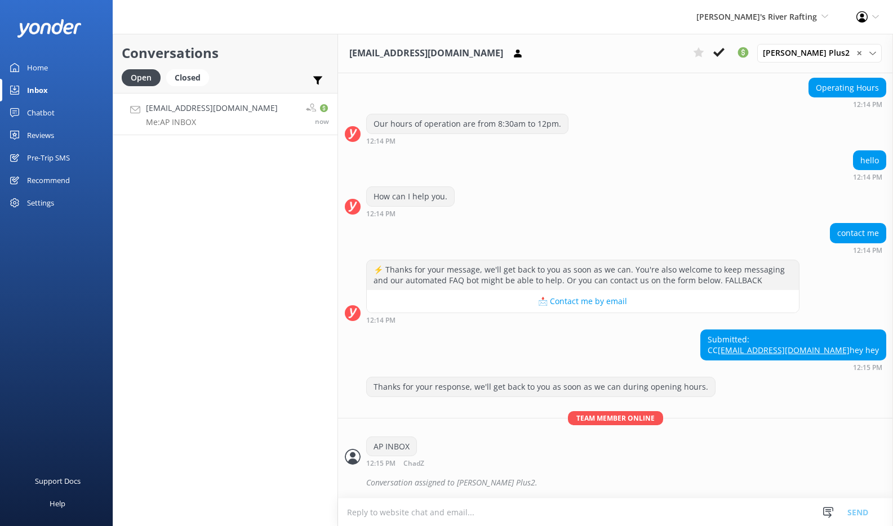
click at [47, 70] on div "Home" at bounding box center [37, 67] width 21 height 23
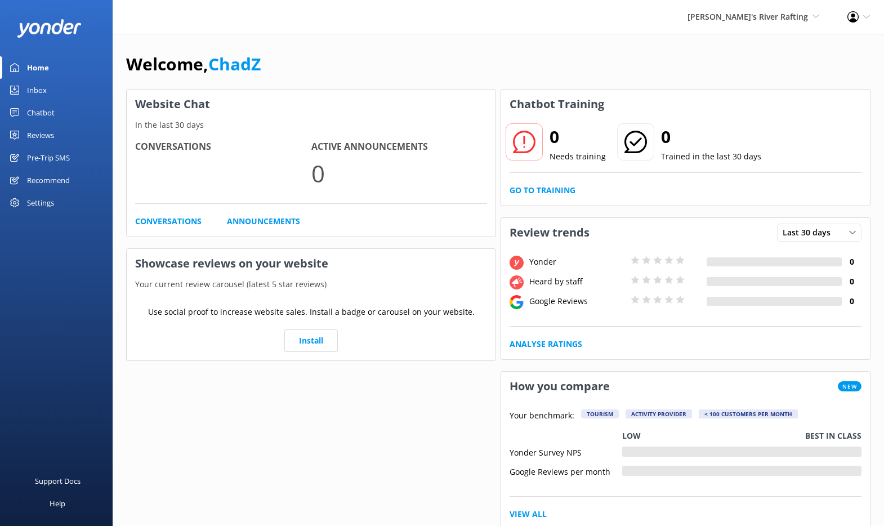
click at [47, 156] on div "Pre-Trip SMS" at bounding box center [48, 157] width 43 height 23
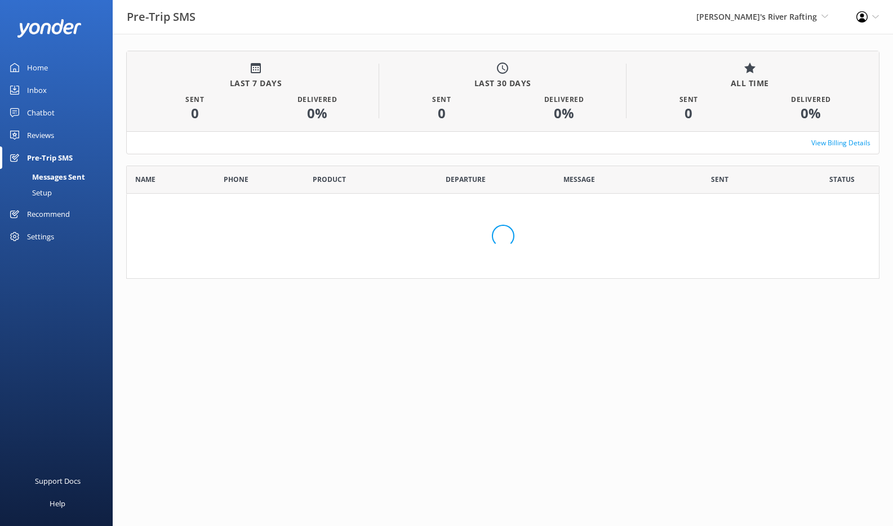
scroll to position [90, 745]
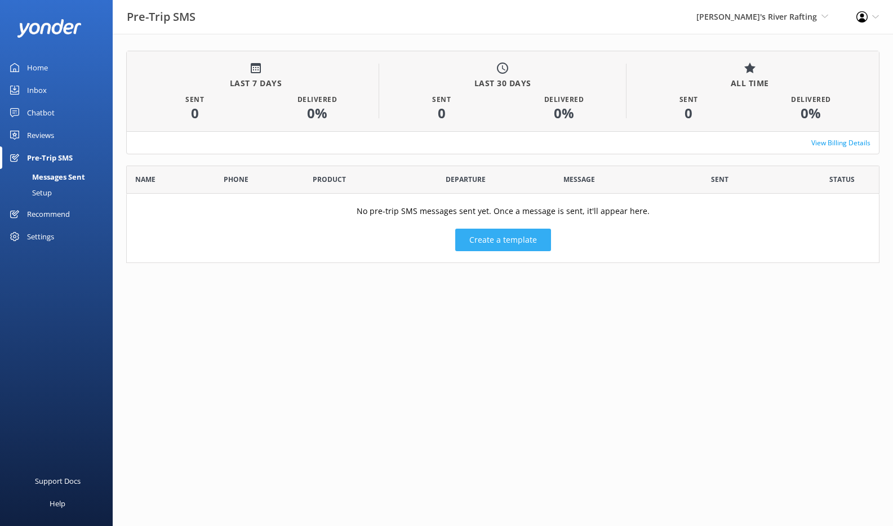
click at [488, 241] on button "Create a template" at bounding box center [503, 240] width 96 height 23
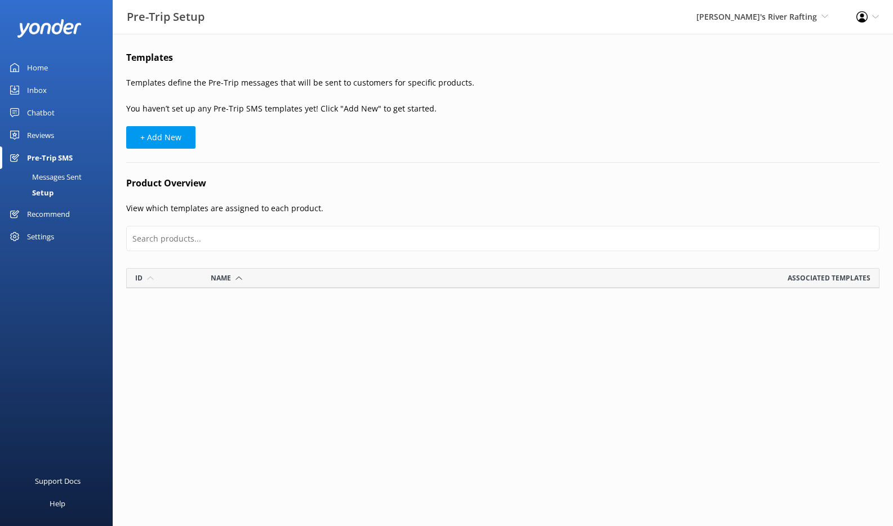
scroll to position [12, 745]
click at [145, 137] on button "+ Add New" at bounding box center [160, 137] width 69 height 23
select select "17:00"
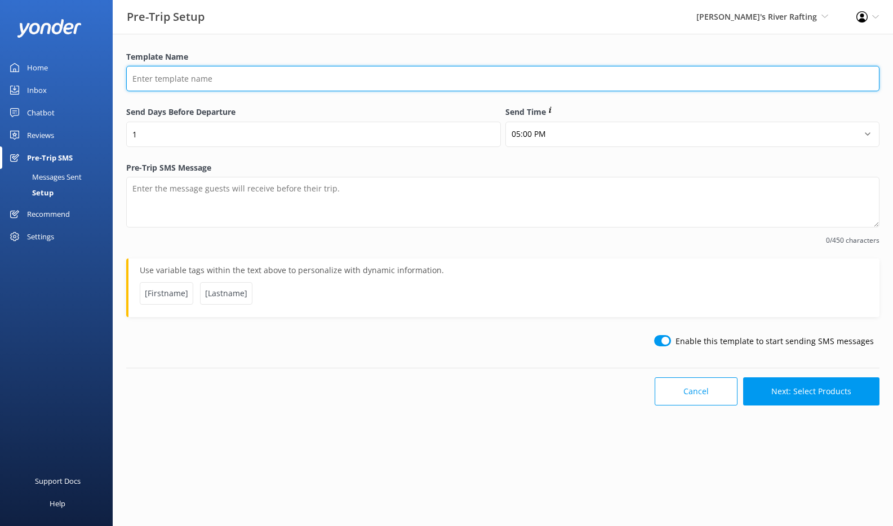
click at [263, 79] on input "Template Name" at bounding box center [502, 78] width 753 height 25
type input "Template #1"
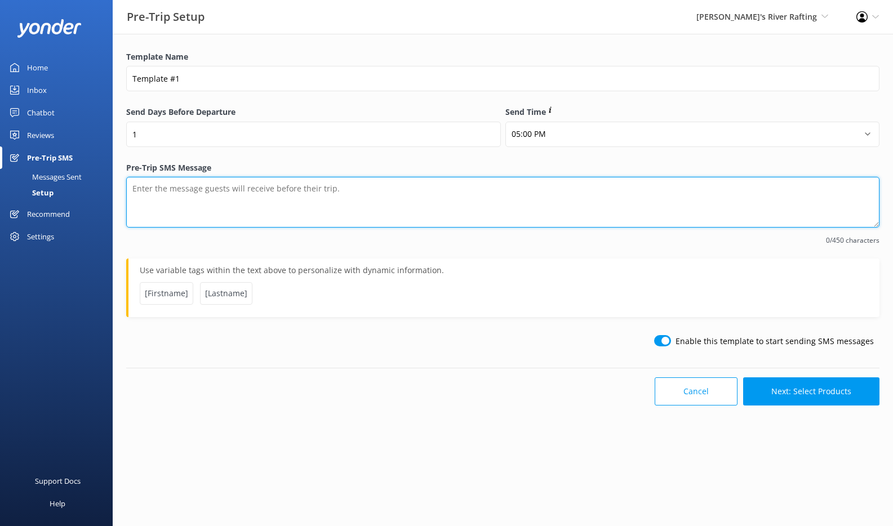
click at [331, 206] on textarea "Pre-Trip SMS Message" at bounding box center [502, 202] width 753 height 51
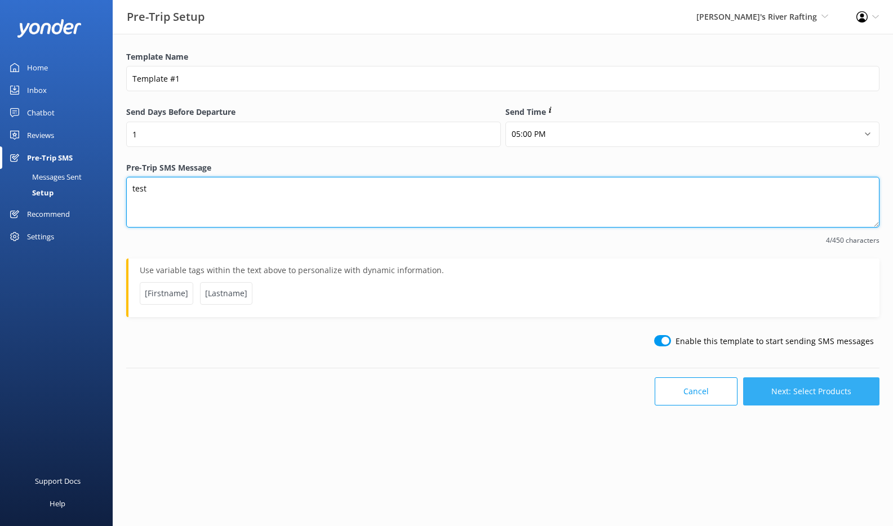
type textarea "test"
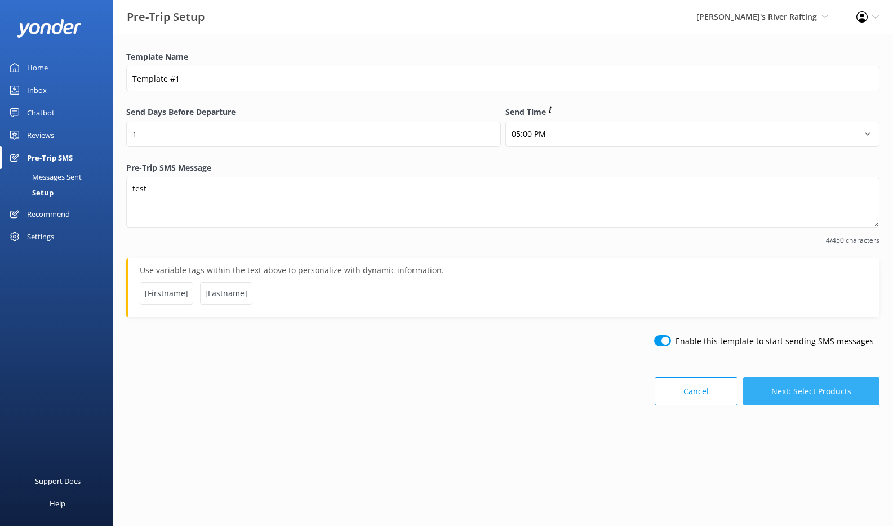
click at [776, 392] on button "Next: Select Products" at bounding box center [811, 391] width 136 height 28
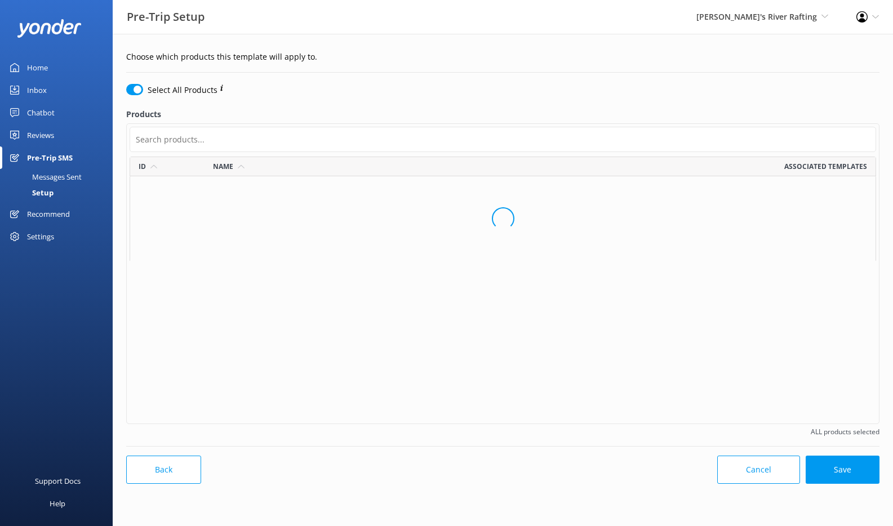
scroll to position [257, 738]
click at [132, 88] on input "checkbox" at bounding box center [134, 89] width 17 height 11
click at [131, 90] on input "checkbox" at bounding box center [134, 89] width 17 height 11
checkbox input "true"
click at [842, 471] on button "Save" at bounding box center [842, 470] width 74 height 28
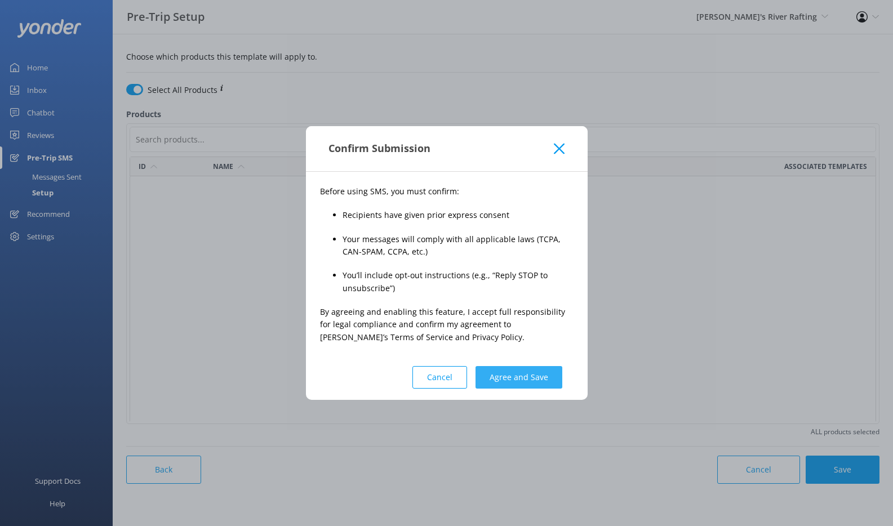
click at [509, 378] on button "Agree and Save" at bounding box center [518, 377] width 87 height 23
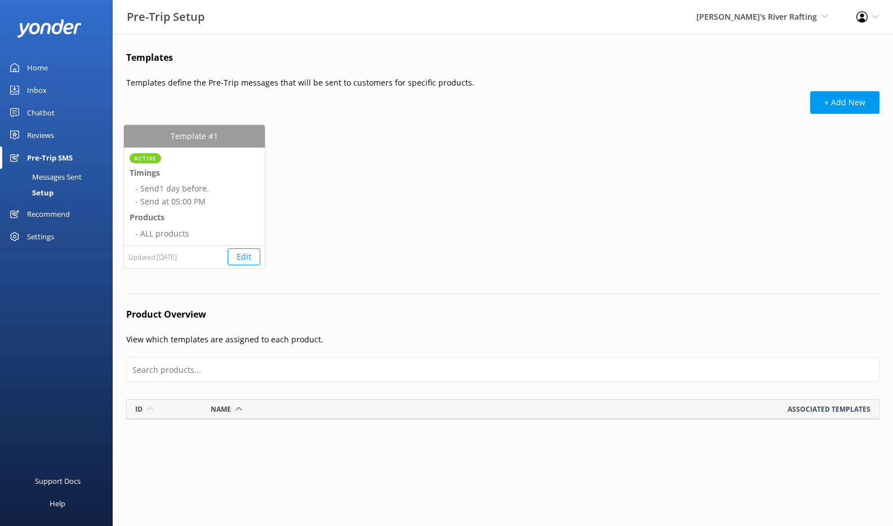
scroll to position [12, 745]
click at [243, 256] on button "Edit" at bounding box center [244, 256] width 33 height 17
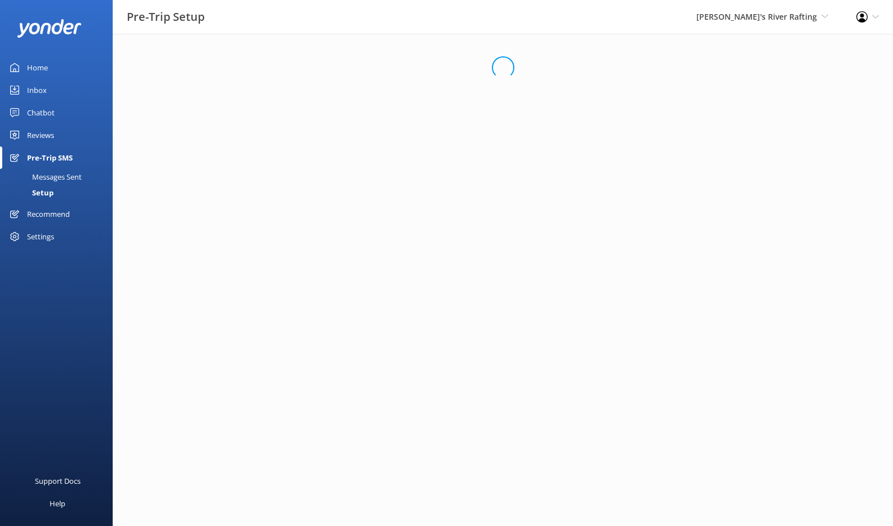
select select "17:00"
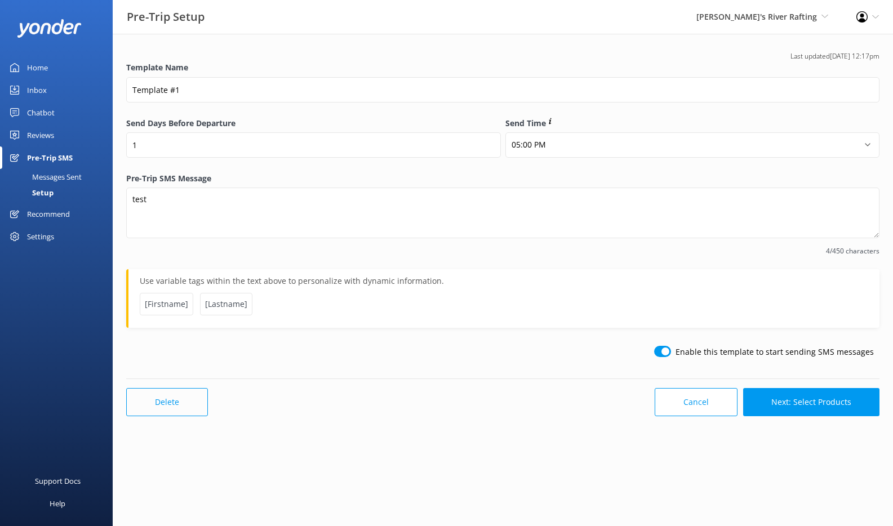
click at [178, 401] on button "Delete" at bounding box center [167, 402] width 82 height 28
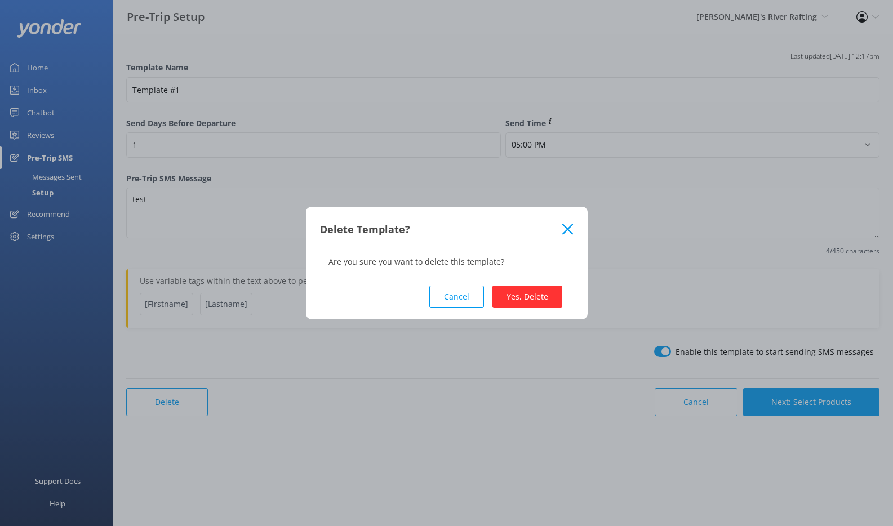
click at [510, 302] on button "Yes, Delete" at bounding box center [527, 297] width 70 height 23
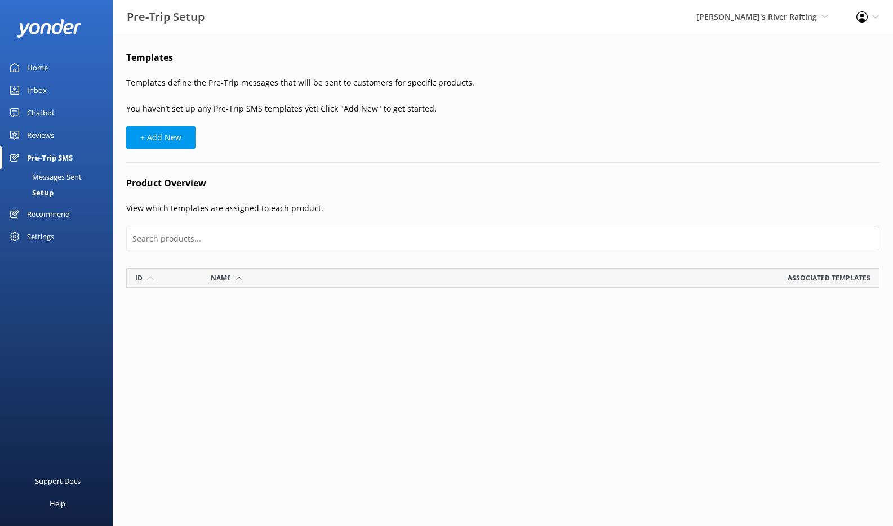
scroll to position [12, 745]
click at [44, 92] on div "Inbox" at bounding box center [37, 90] width 20 height 23
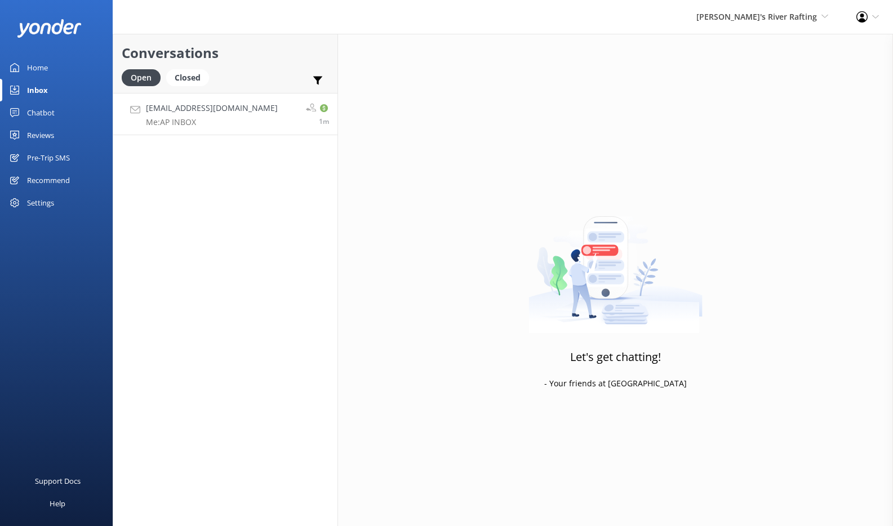
click at [238, 123] on link "chadtomis@duck.com Me: AP INBOX 1m" at bounding box center [225, 114] width 224 height 42
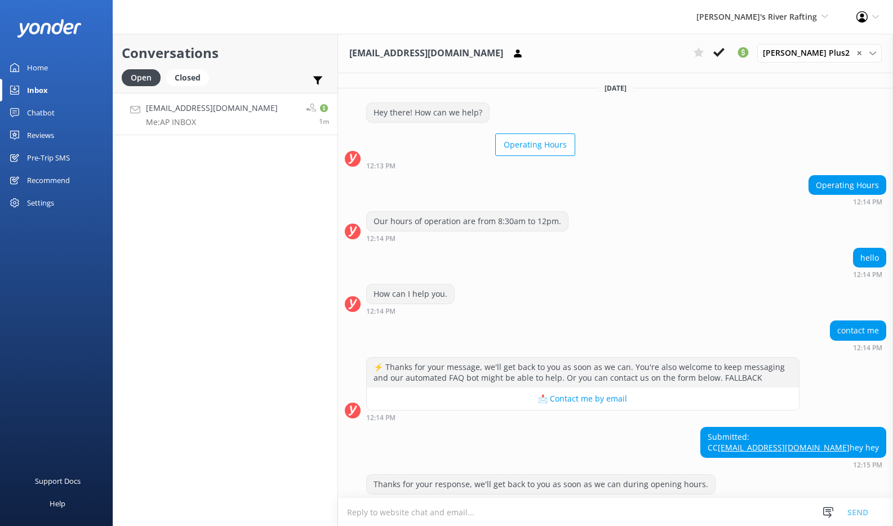
scroll to position [119, 0]
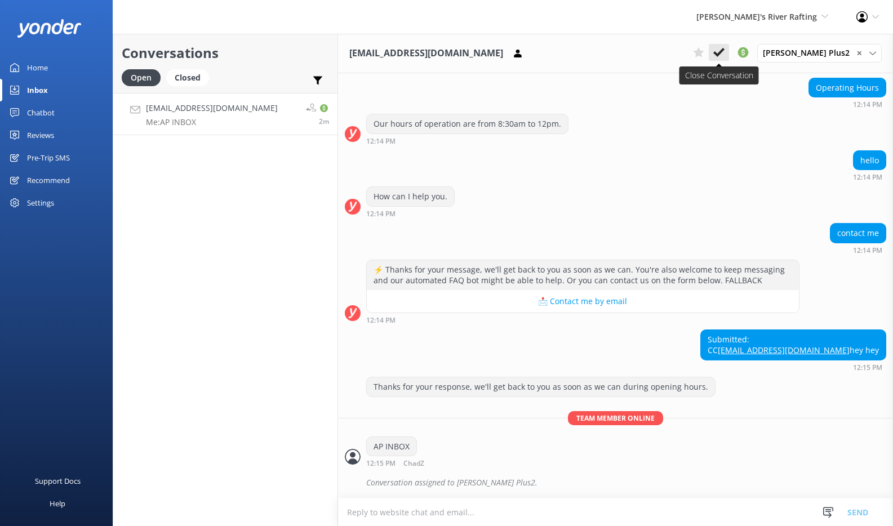
click at [724, 54] on use at bounding box center [718, 52] width 11 height 9
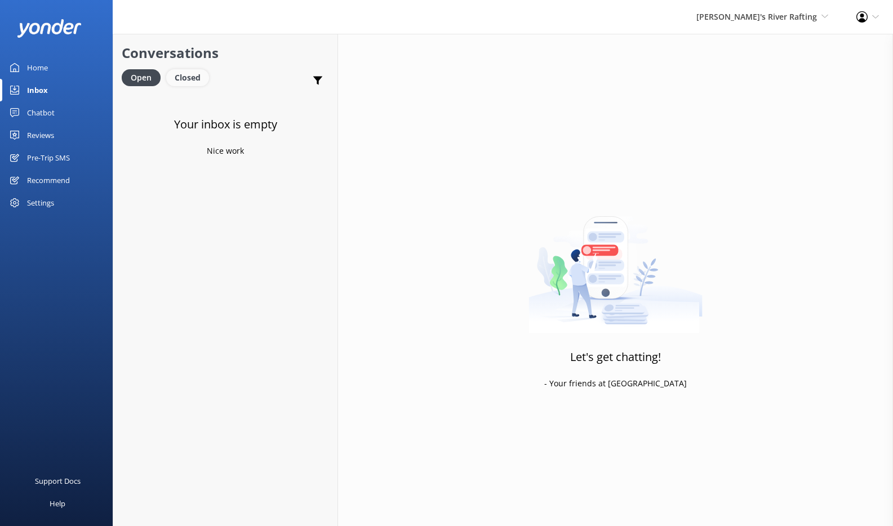
click at [199, 81] on div "Closed" at bounding box center [187, 77] width 43 height 17
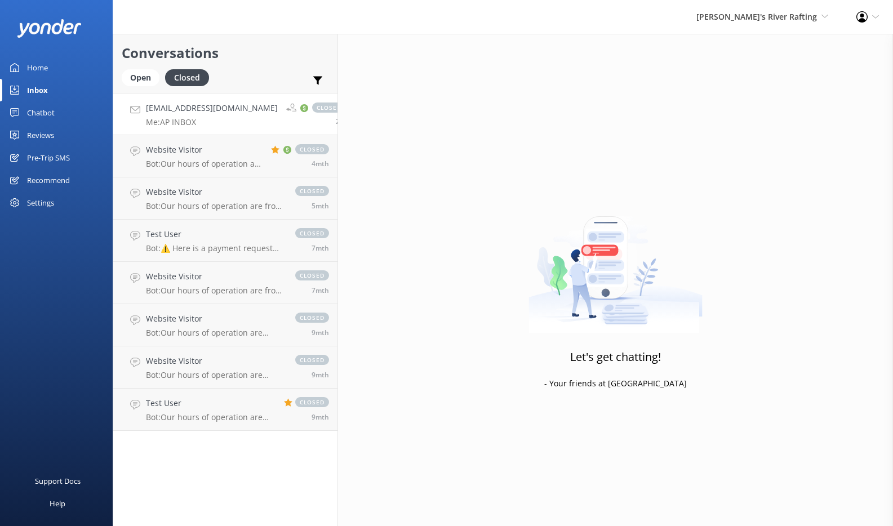
click at [208, 113] on h4 "chadtomis@duck.com" at bounding box center [212, 108] width 132 height 12
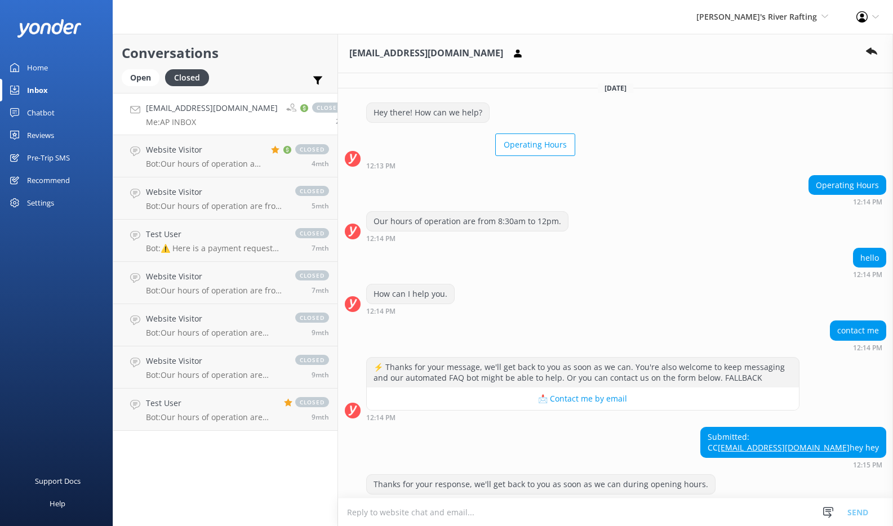
scroll to position [144, 0]
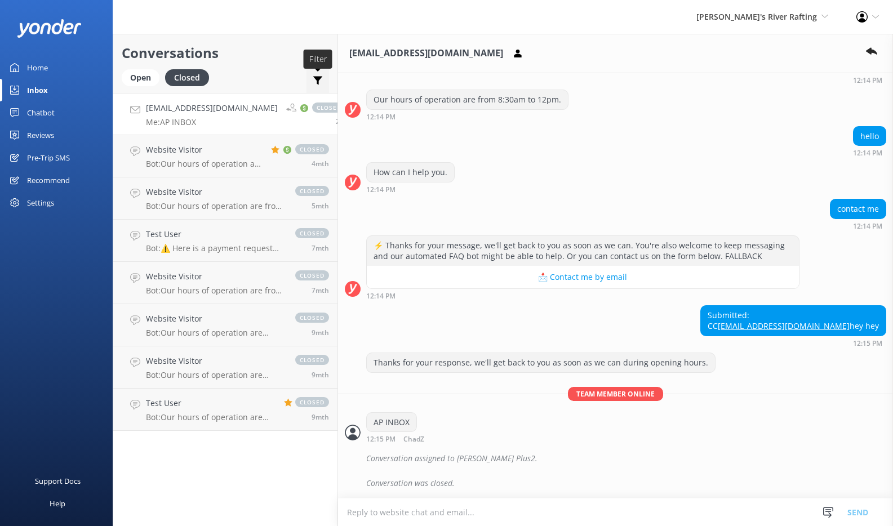
click at [319, 78] on use at bounding box center [318, 81] width 10 height 8
click at [277, 125] on label "Converted" at bounding box center [278, 124] width 100 height 12
click at [239, 125] on input "Converted" at bounding box center [233, 124] width 11 height 11
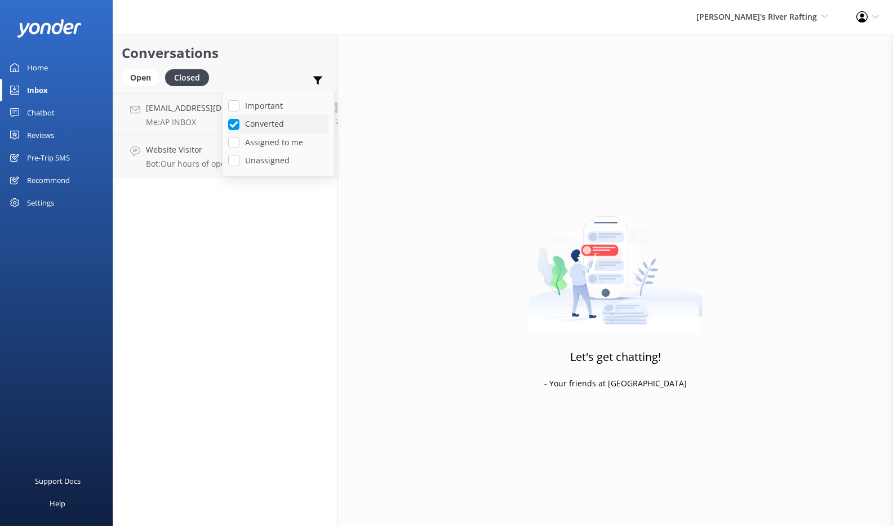
click at [239, 123] on label "Converted" at bounding box center [278, 124] width 100 height 12
click at [239, 123] on input "Converted" at bounding box center [233, 124] width 11 height 11
checkbox input "false"
click at [235, 109] on input "Important" at bounding box center [233, 105] width 11 height 11
click at [317, 79] on use at bounding box center [318, 81] width 10 height 8
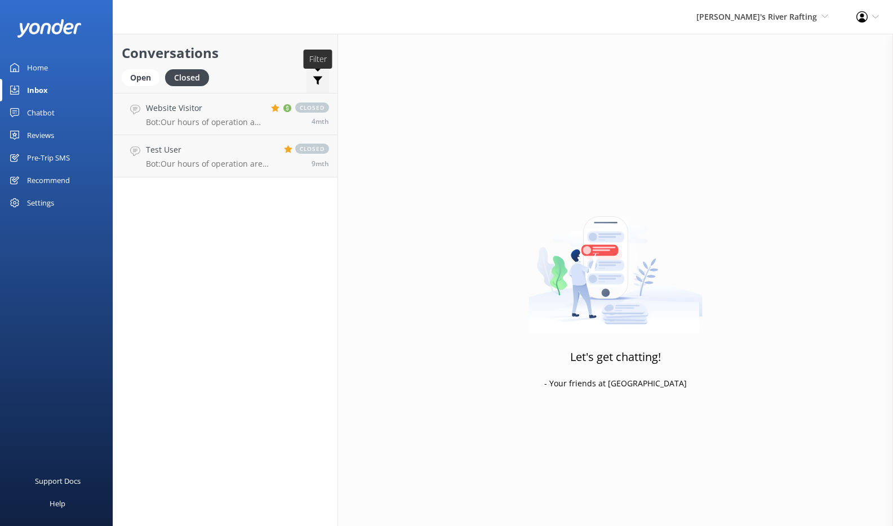
click at [319, 79] on use at bounding box center [318, 81] width 10 height 8
click at [241, 107] on label "Important" at bounding box center [278, 106] width 100 height 12
click at [239, 107] on input "Important" at bounding box center [233, 105] width 11 height 11
checkbox input "false"
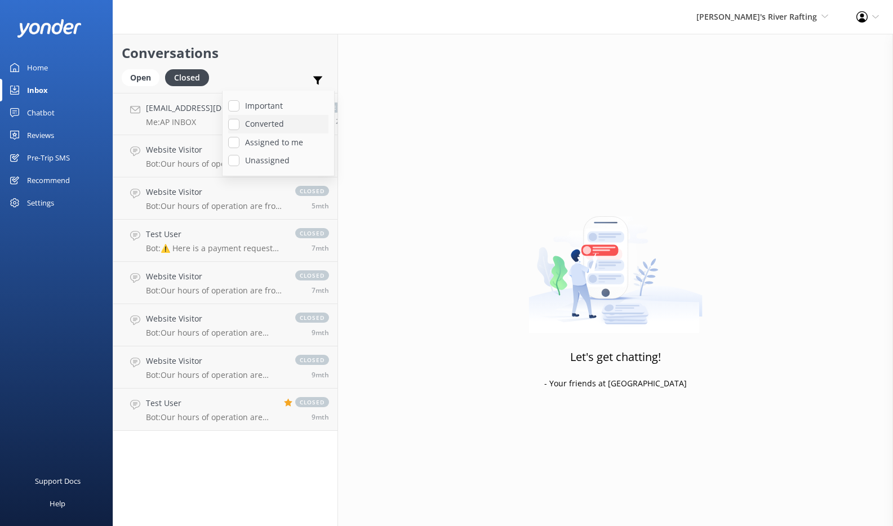
click at [237, 125] on input "Converted" at bounding box center [233, 124] width 11 height 11
checkbox input "true"
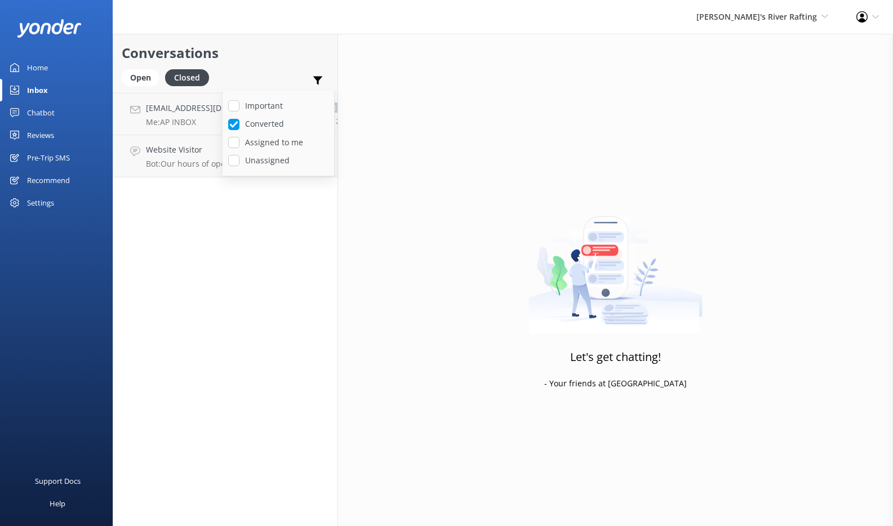
click at [318, 231] on div "Conversations Open Closed Important Converted Assigned to me Unassigned chadtom…" at bounding box center [225, 280] width 225 height 492
click at [317, 83] on use at bounding box center [318, 81] width 10 height 8
click at [262, 143] on label "Assigned to me" at bounding box center [278, 142] width 100 height 12
click at [239, 143] on input "Assigned to me" at bounding box center [233, 142] width 11 height 11
checkbox input "true"
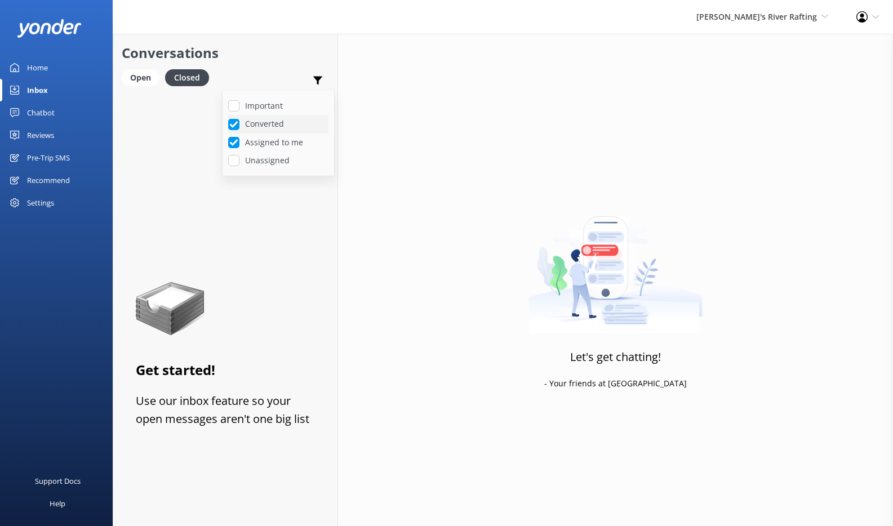
click at [237, 124] on input "Converted" at bounding box center [233, 124] width 11 height 11
checkbox input "false"
click at [237, 155] on input "Unassigned" at bounding box center [233, 160] width 11 height 11
checkbox input "true"
checkbox input "false"
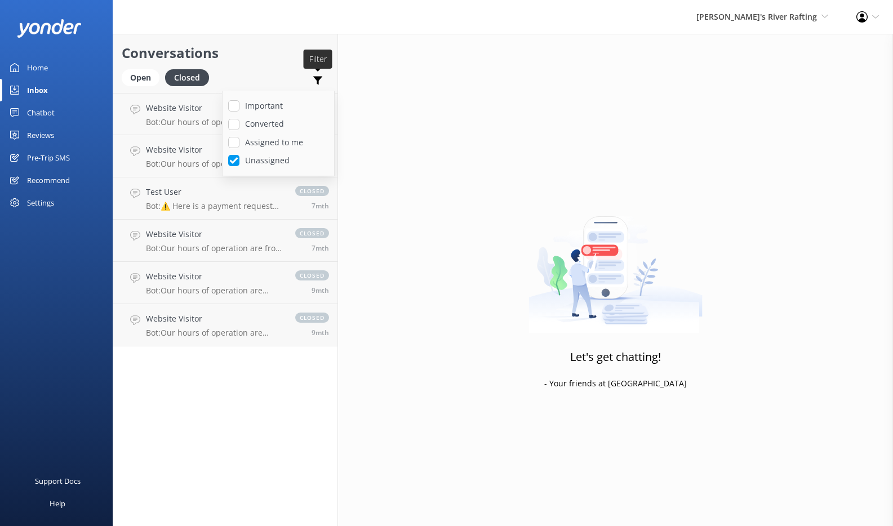
click at [319, 81] on icon at bounding box center [317, 80] width 11 height 11
click at [323, 77] on div "Important Converted Assigned to me Unassigned" at bounding box center [317, 82] width 23 height 27
click at [321, 78] on icon at bounding box center [317, 80] width 11 height 11
click at [238, 161] on input "Unassigned" at bounding box center [233, 160] width 11 height 11
checkbox input "false"
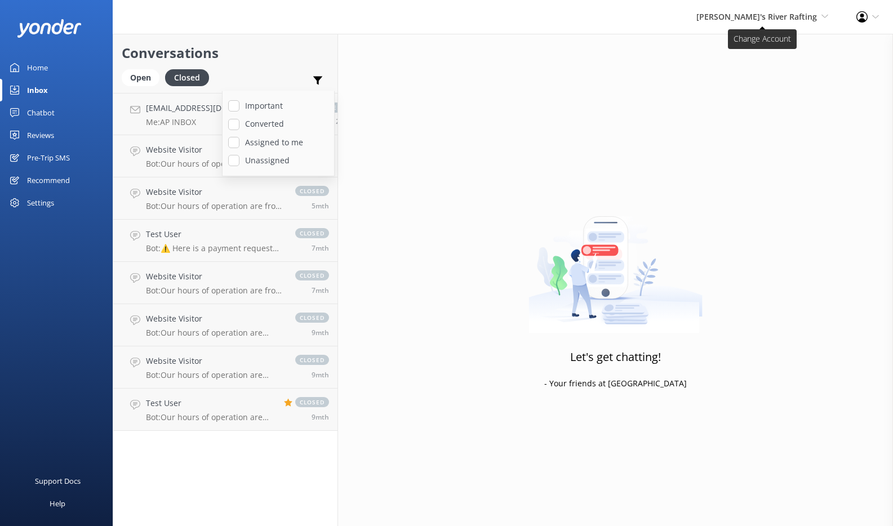
click at [760, 20] on span "[PERSON_NAME]'s River Rafting" at bounding box center [756, 16] width 121 height 11
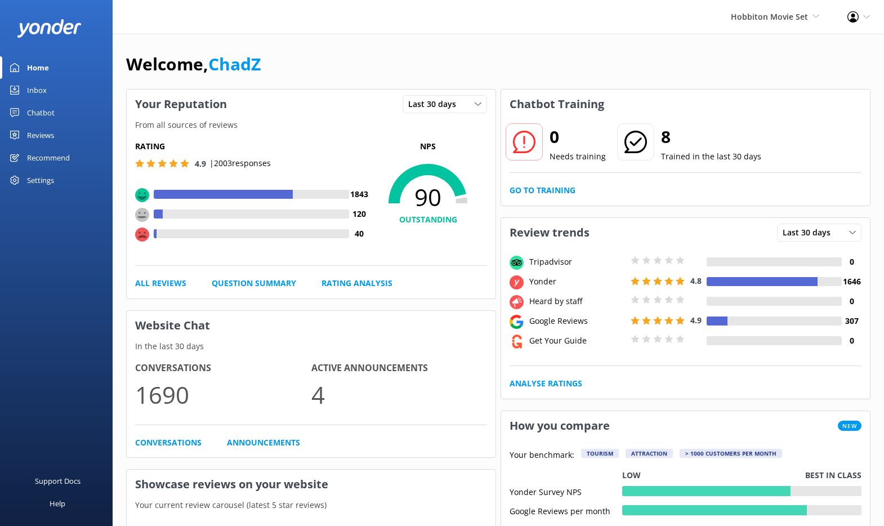
click at [39, 92] on div "Inbox" at bounding box center [37, 90] width 20 height 23
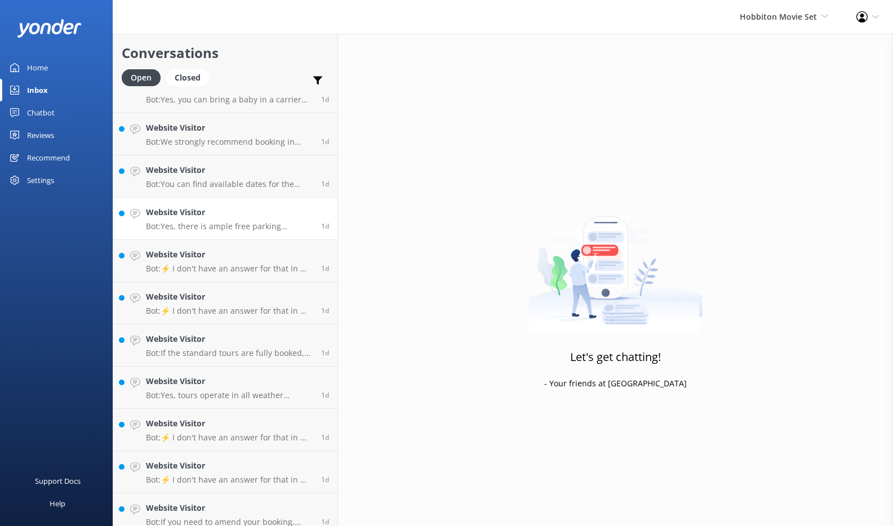
scroll to position [4148, 0]
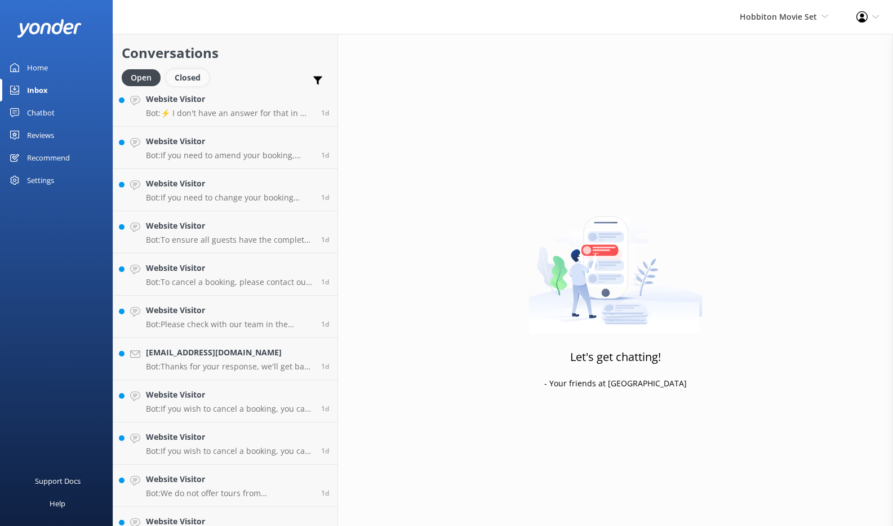
click at [188, 76] on div "Closed" at bounding box center [187, 77] width 43 height 17
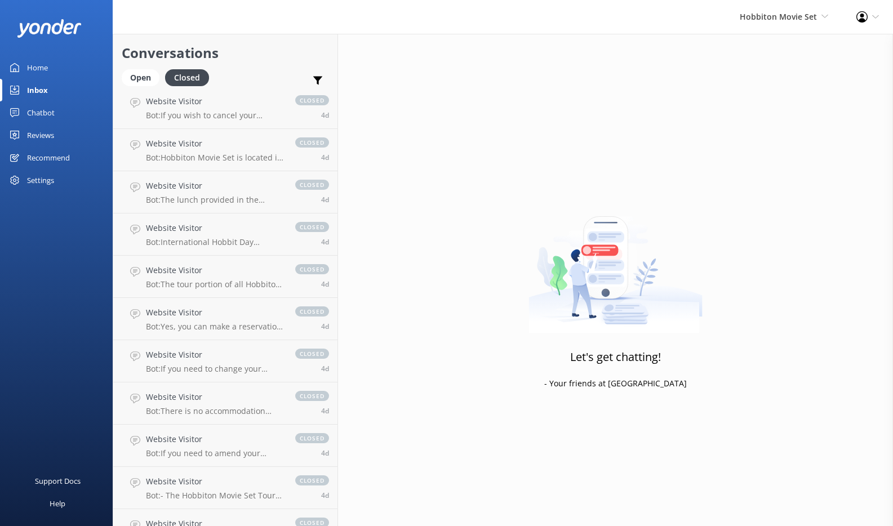
scroll to position [5340, 0]
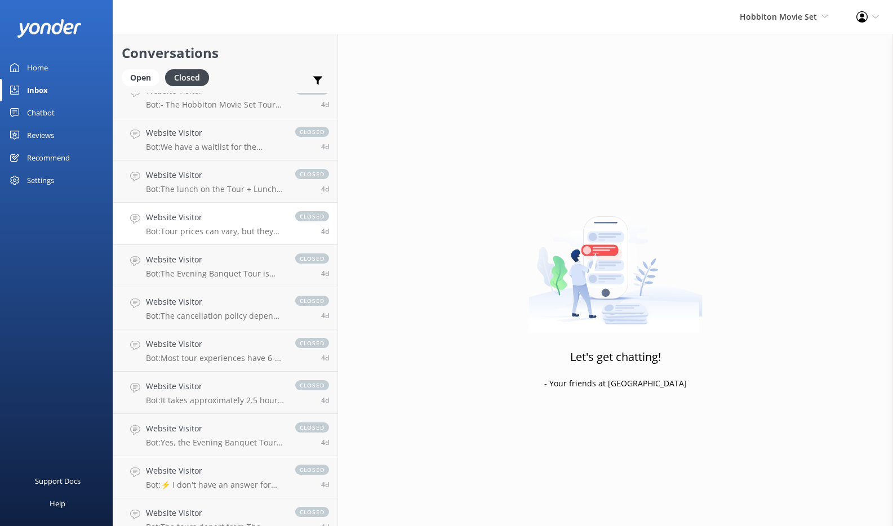
click at [212, 224] on div "Website Visitor Bot: Tour prices can vary, but they start from $120 per adult f…" at bounding box center [215, 223] width 138 height 25
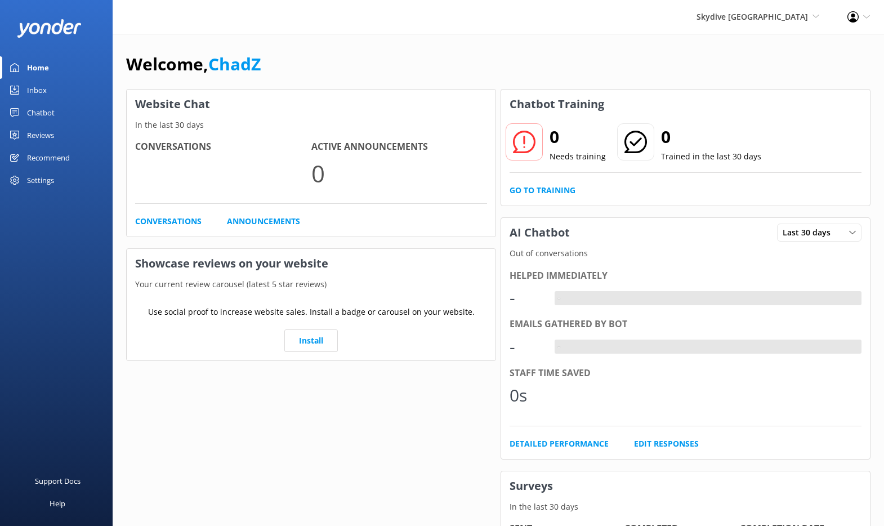
click at [43, 77] on div "Home" at bounding box center [38, 67] width 22 height 23
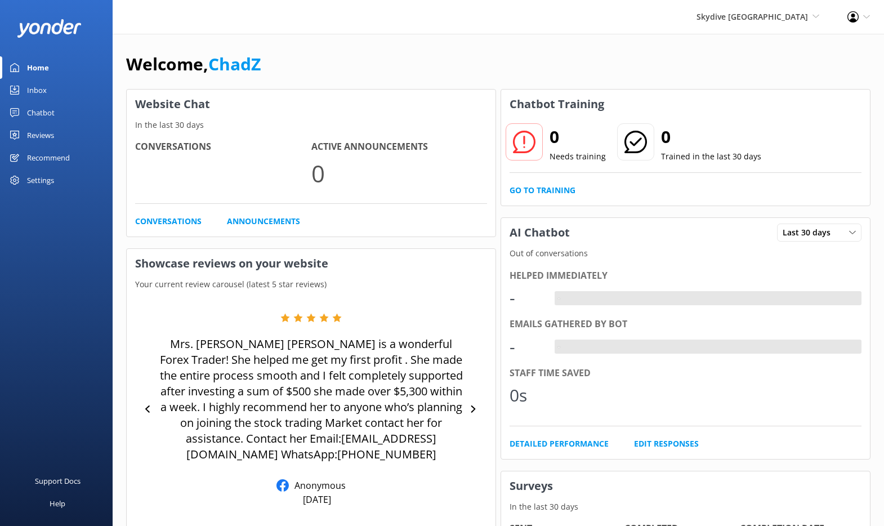
click at [41, 87] on div "Inbox" at bounding box center [37, 90] width 20 height 23
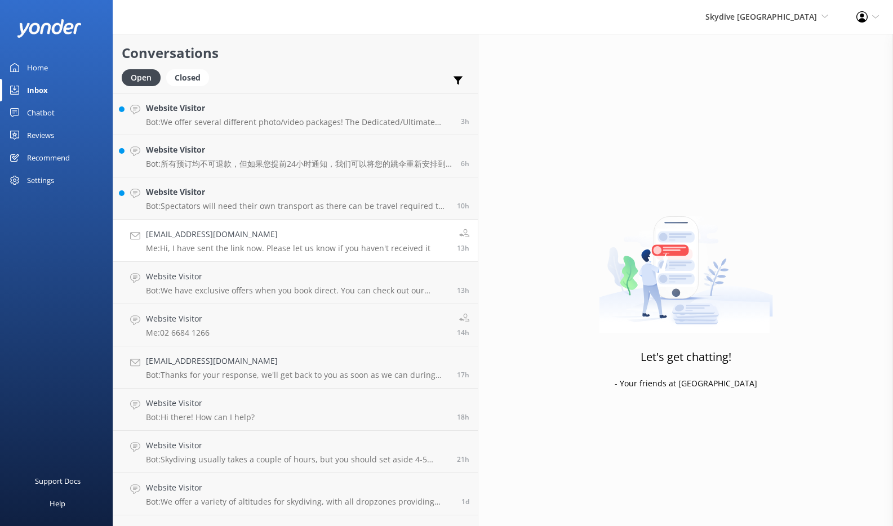
click at [233, 242] on div "[EMAIL_ADDRESS][DOMAIN_NAME] Me: Hi, I have sent the link now. Please let us kn…" at bounding box center [288, 240] width 284 height 25
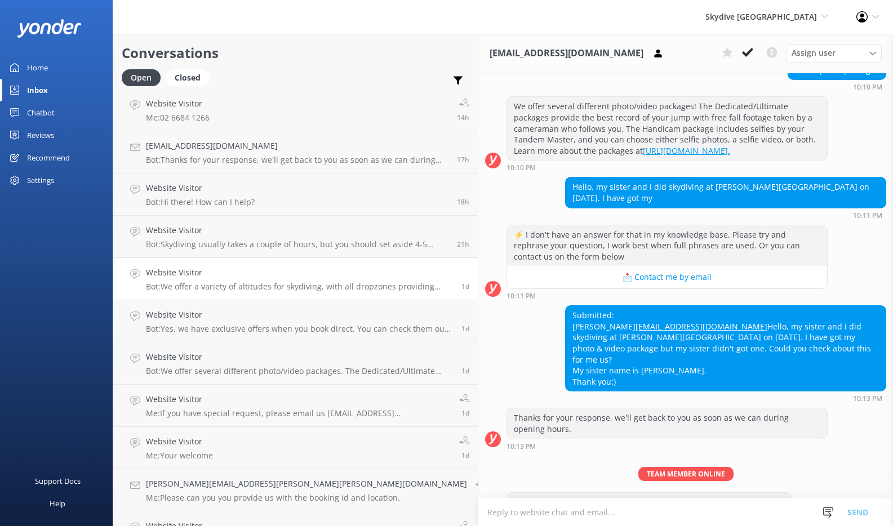
scroll to position [457, 0]
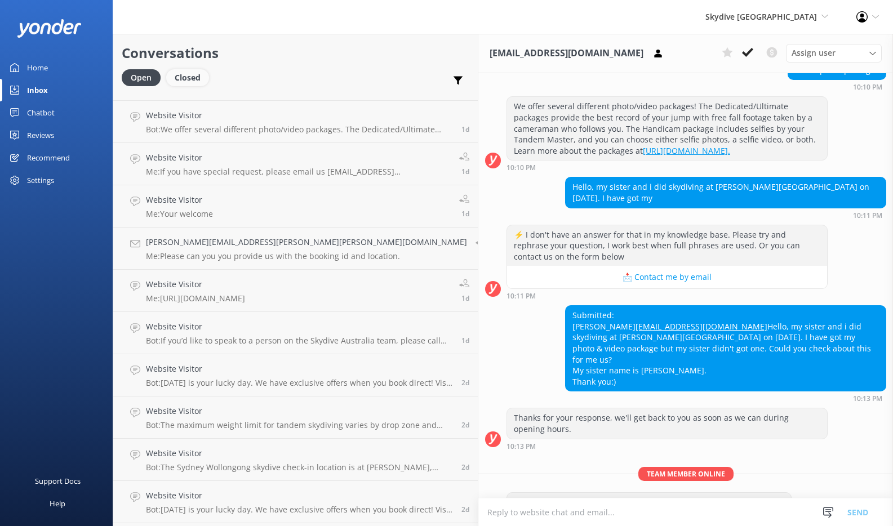
click at [186, 78] on div "Closed" at bounding box center [187, 77] width 43 height 17
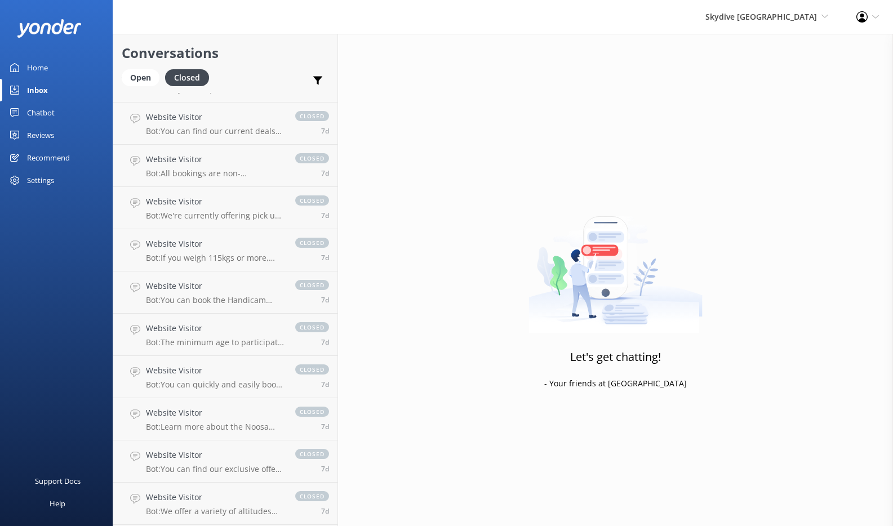
scroll to position [1965, 0]
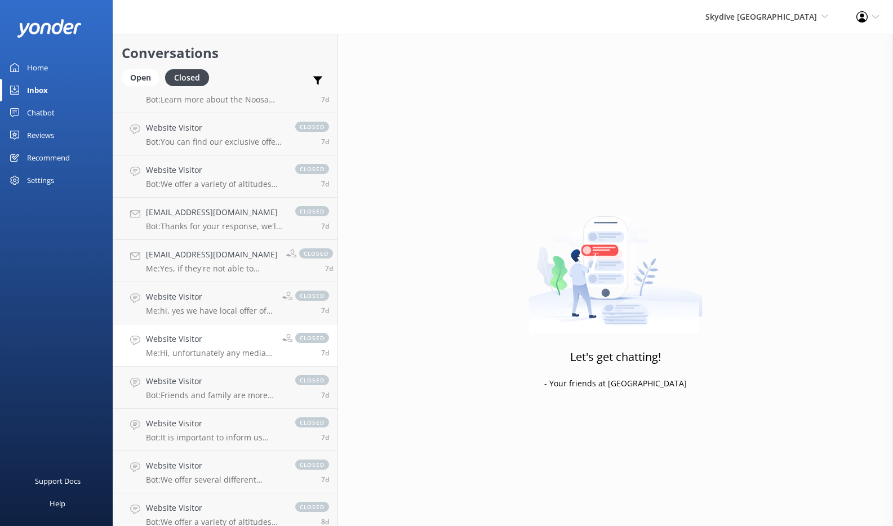
click at [194, 335] on h4 "Website Visitor" at bounding box center [210, 339] width 128 height 12
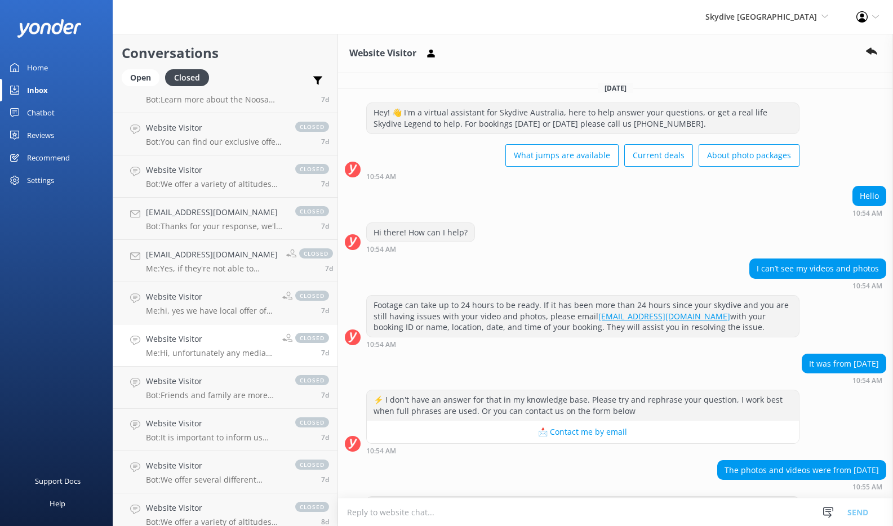
scroll to position [195, 0]
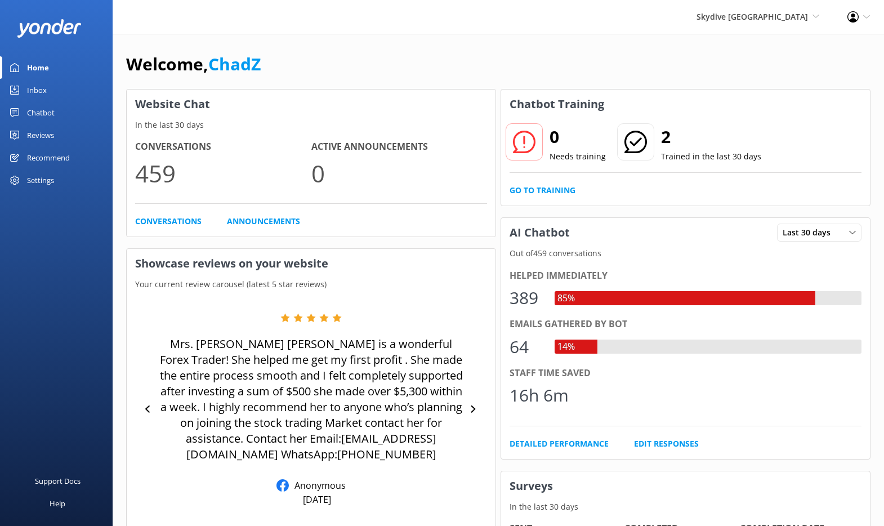
click at [37, 85] on div "Inbox" at bounding box center [37, 90] width 20 height 23
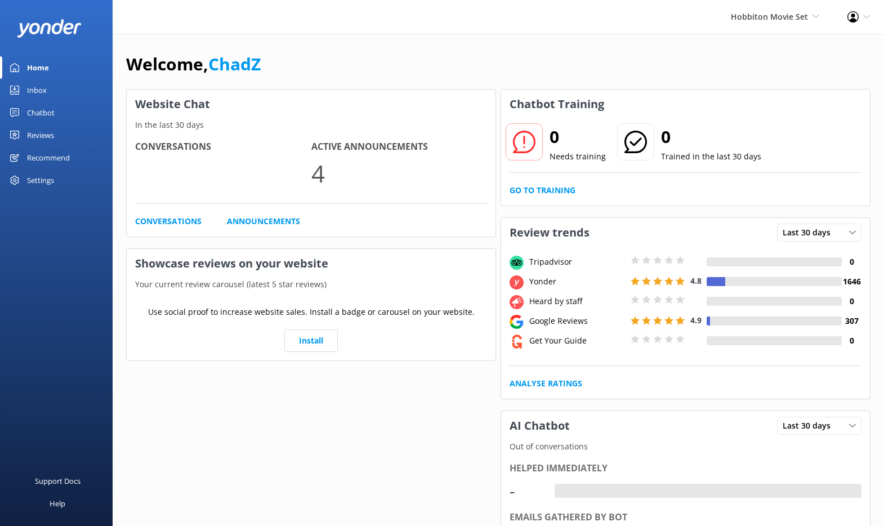
click at [57, 91] on link "Inbox" at bounding box center [56, 90] width 113 height 23
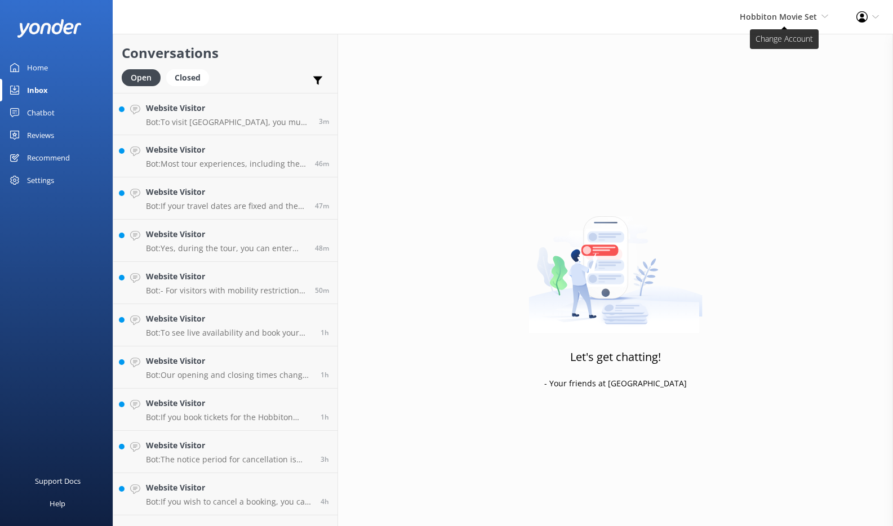
click at [793, 16] on span "Hobbiton Movie Set" at bounding box center [778, 16] width 77 height 11
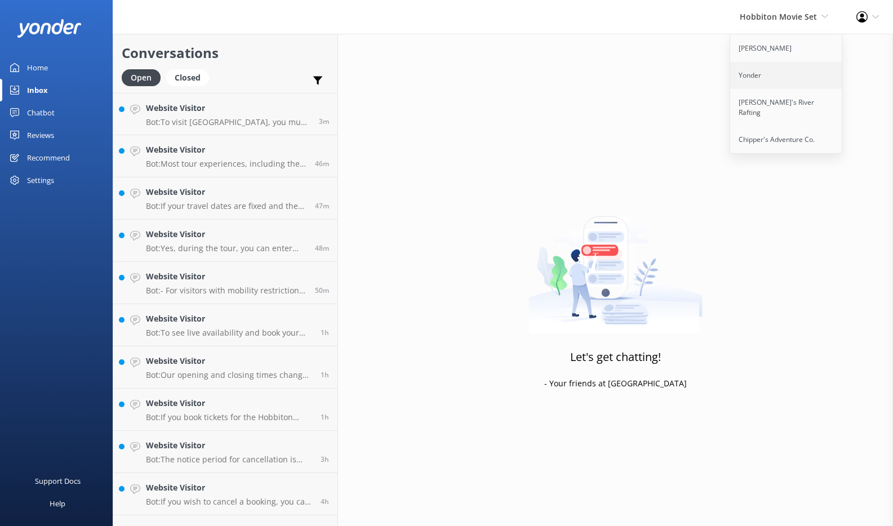
click at [762, 66] on link "Yonder" at bounding box center [786, 75] width 113 height 27
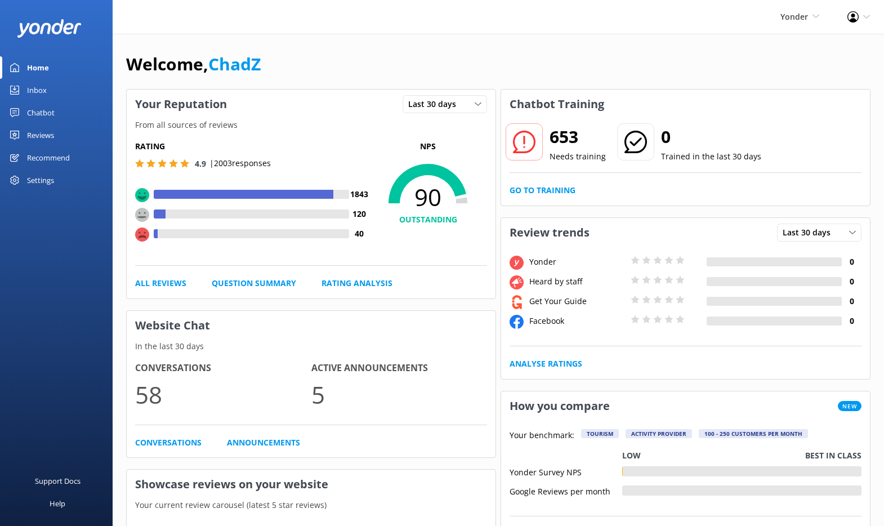
click at [43, 84] on div "Inbox" at bounding box center [37, 90] width 20 height 23
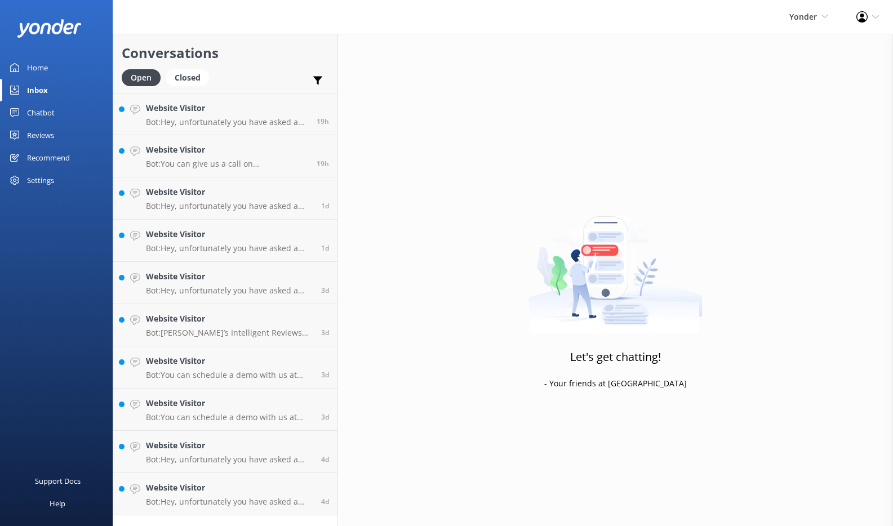
click at [52, 114] on div "Chatbot" at bounding box center [41, 112] width 28 height 23
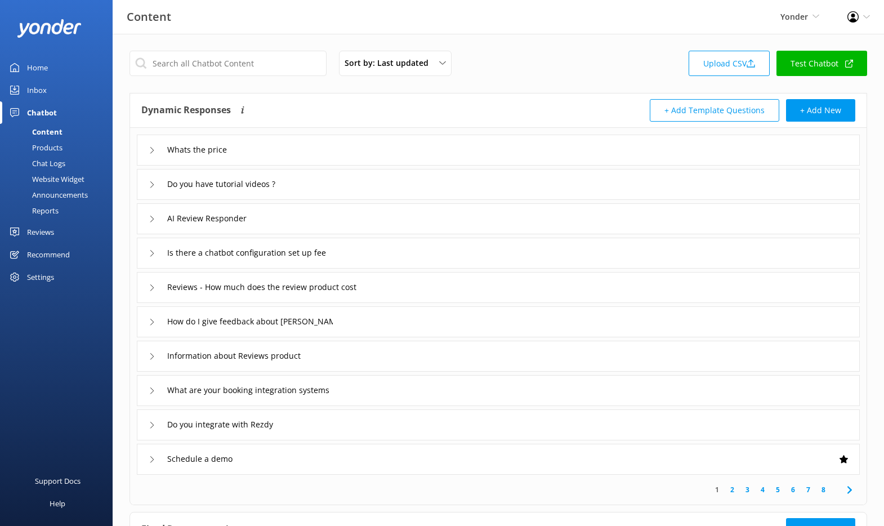
click at [795, 66] on link "Test Chatbot" at bounding box center [822, 63] width 91 height 25
click at [44, 89] on div "Inbox" at bounding box center [37, 90] width 20 height 23
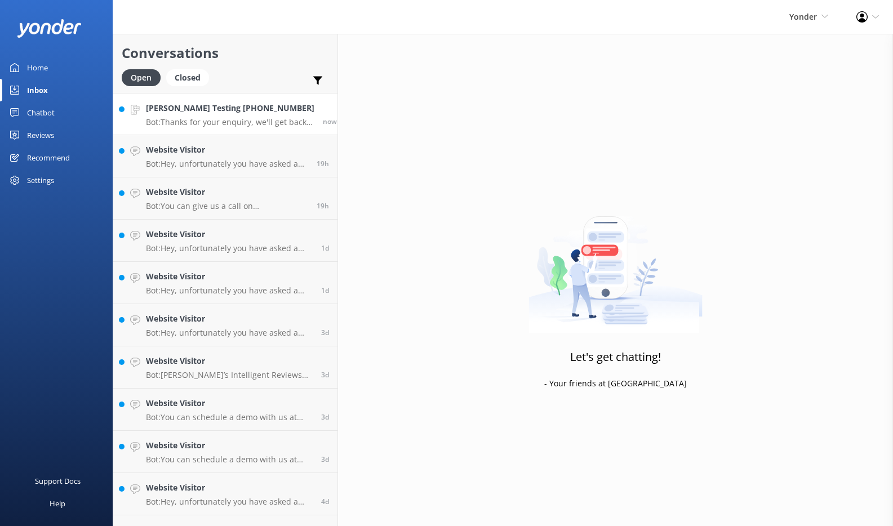
click at [234, 117] on p "Bot: Thanks for your enquiry, we'll get back to you as soon as we can during op…" at bounding box center [230, 122] width 168 height 10
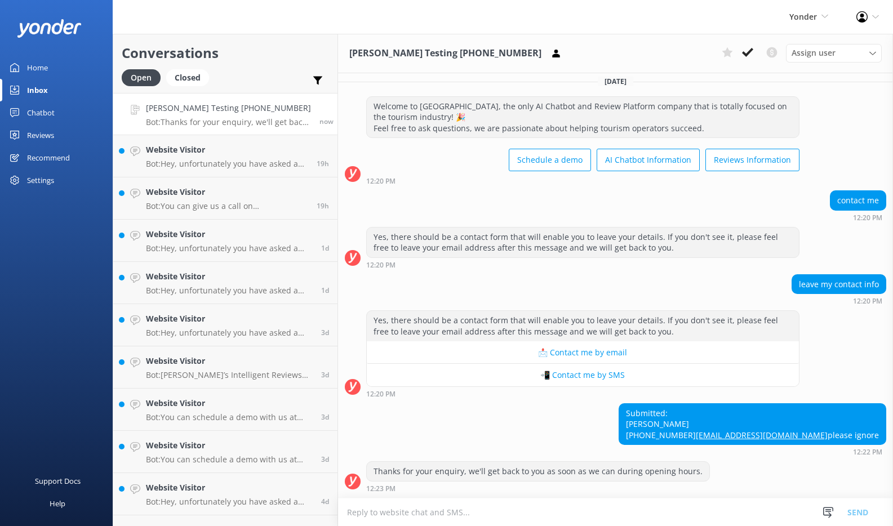
scroll to position [419, 0]
click at [420, 505] on textarea at bounding box center [615, 512] width 555 height 28
type textarea "message to SMS"
click at [849, 513] on button "Send" at bounding box center [857, 512] width 42 height 28
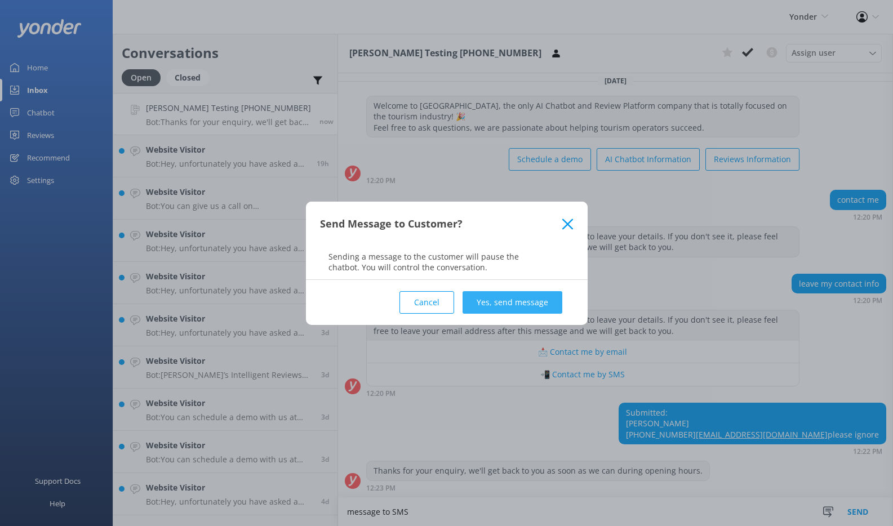
click at [499, 302] on button "Yes, send message" at bounding box center [512, 302] width 100 height 23
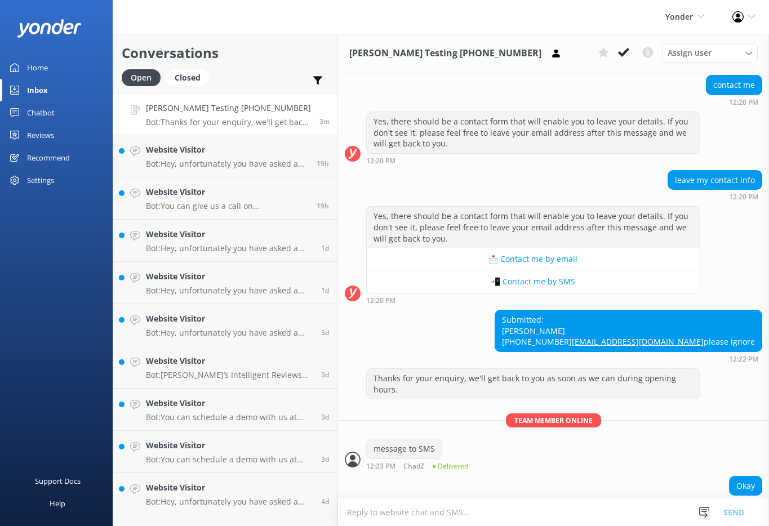
scroll to position [593, 0]
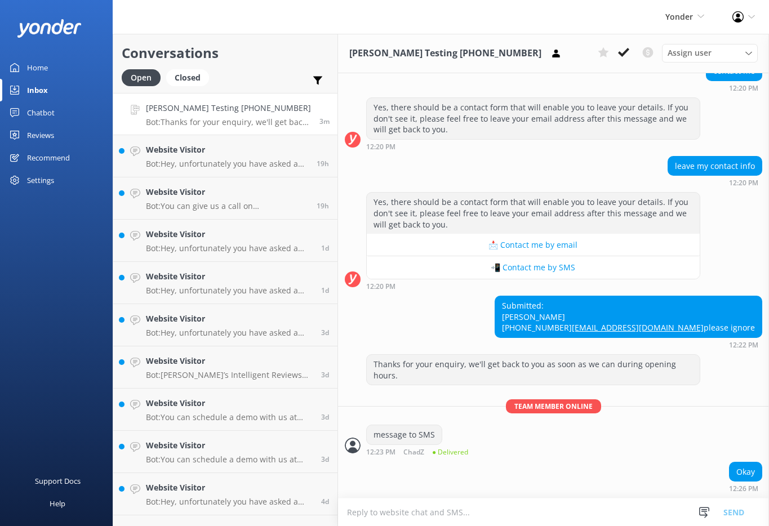
click at [622, 52] on icon at bounding box center [623, 52] width 11 height 11
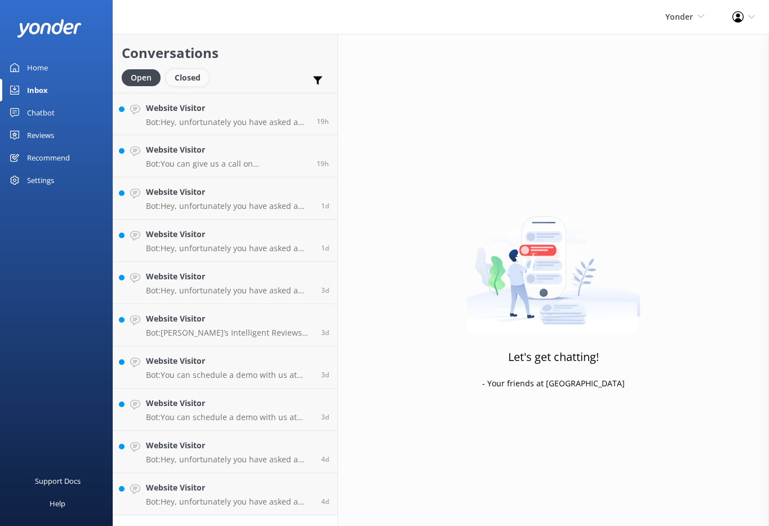
click at [199, 75] on div "Closed" at bounding box center [187, 77] width 43 height 17
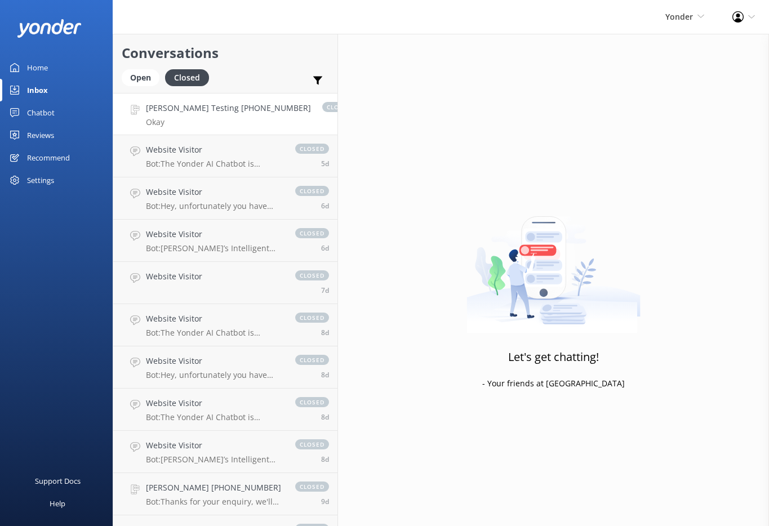
click at [252, 114] on link "Chad Testing +14066716102 Okay closed now" at bounding box center [225, 114] width 224 height 42
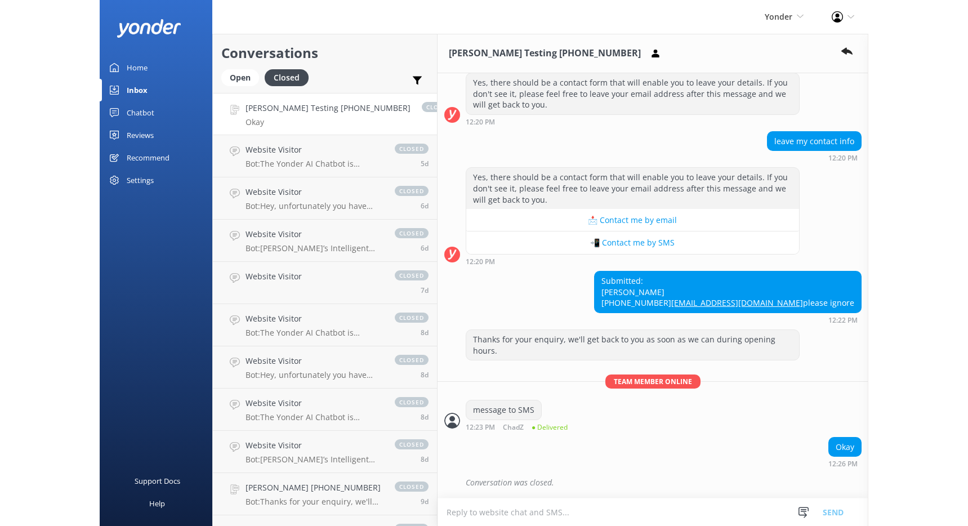
scroll to position [617, 0]
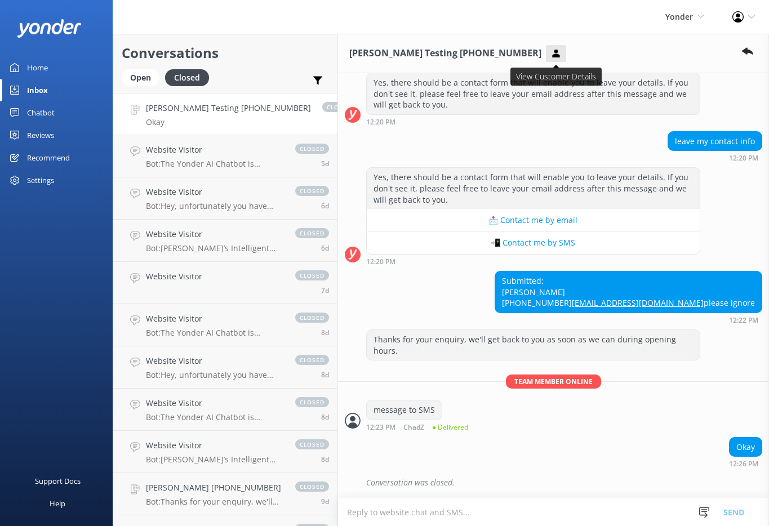
click at [552, 54] on use at bounding box center [555, 53] width 7 height 8
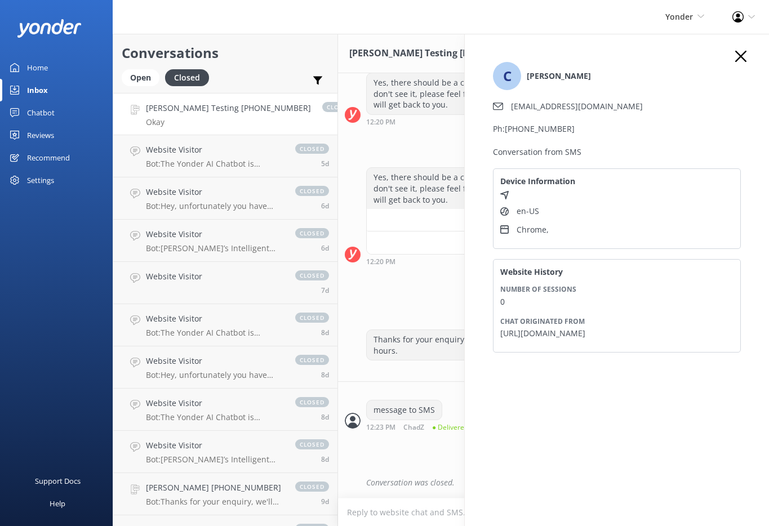
click at [742, 57] on use "button" at bounding box center [740, 56] width 11 height 11
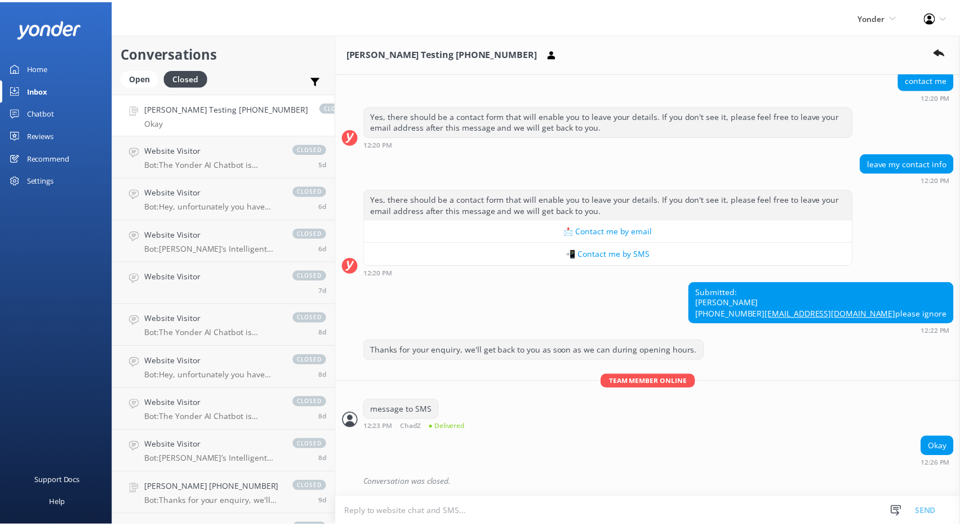
scroll to position [518, 0]
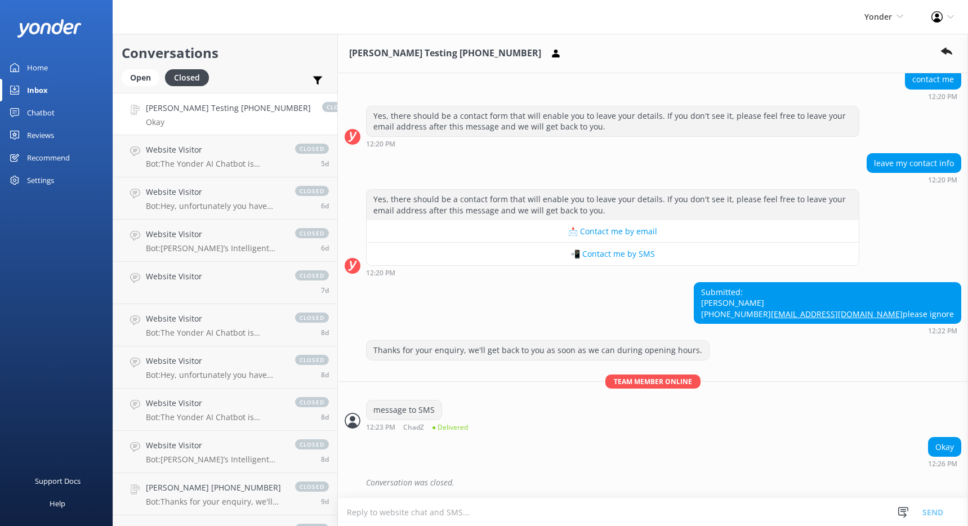
click at [46, 65] on div "Home" at bounding box center [37, 67] width 21 height 23
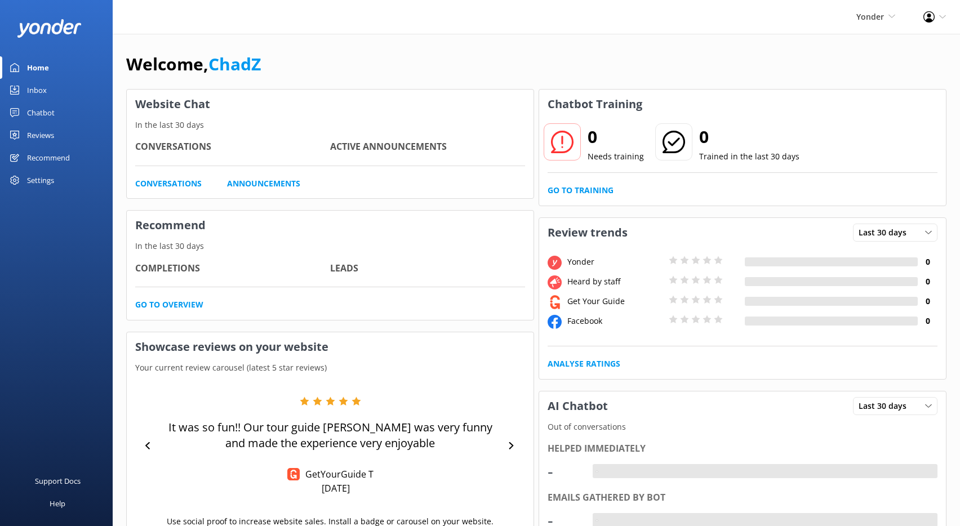
click at [44, 180] on div "Settings" at bounding box center [40, 180] width 27 height 23
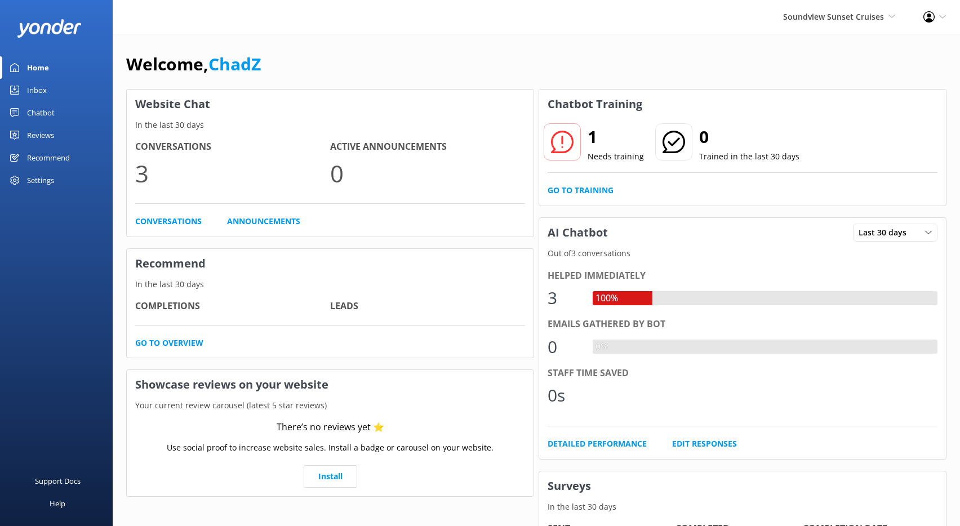
click at [50, 180] on div "Settings" at bounding box center [40, 180] width 27 height 23
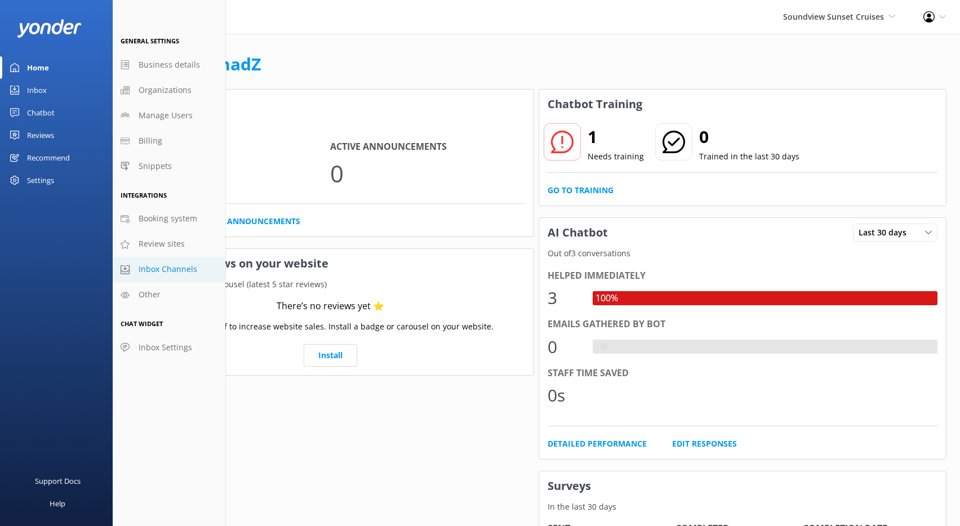
click at [158, 267] on span "Inbox Channels" at bounding box center [168, 269] width 59 height 12
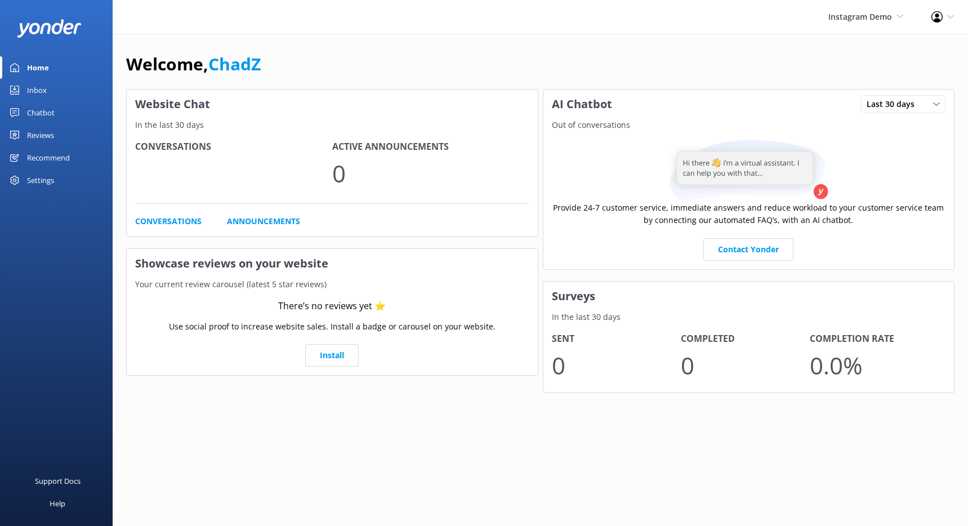
click at [41, 177] on div "Settings" at bounding box center [40, 180] width 27 height 23
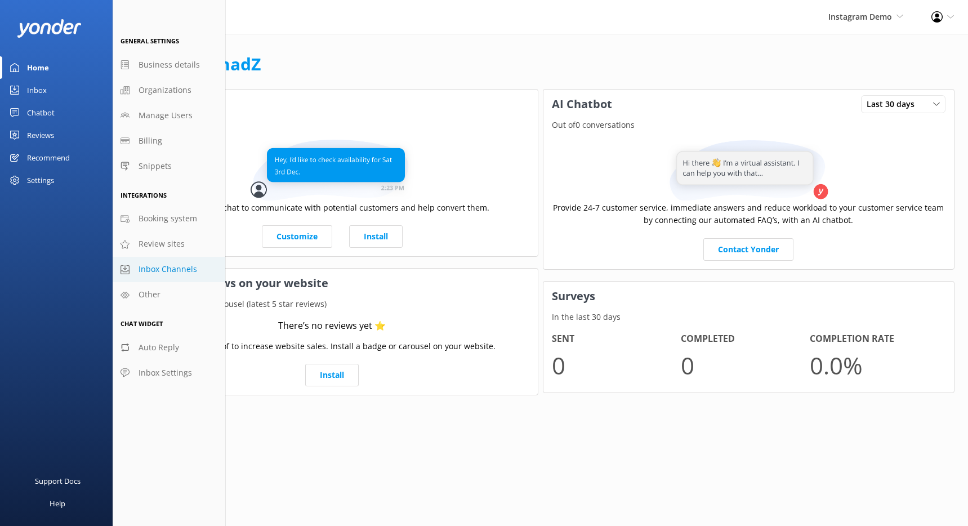
click at [172, 268] on span "Inbox Channels" at bounding box center [168, 269] width 59 height 12
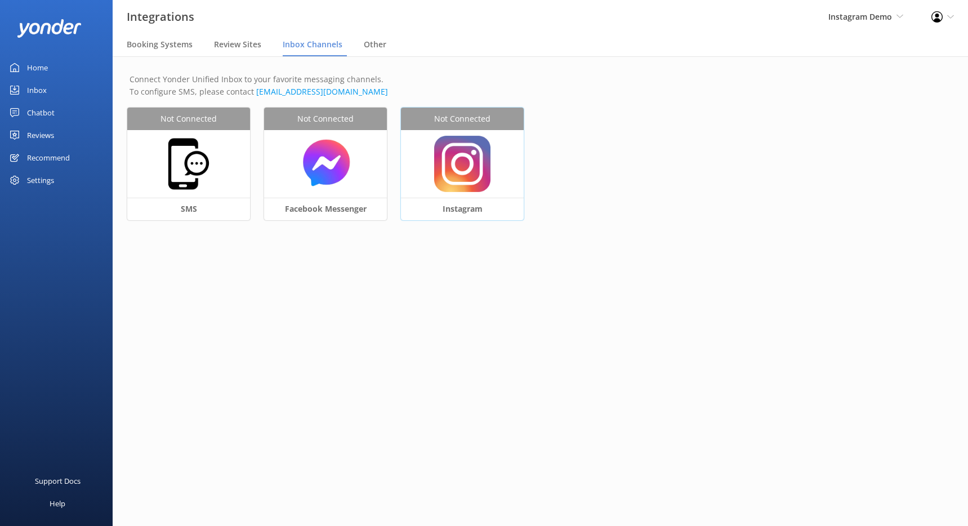
click at [425, 185] on div at bounding box center [462, 164] width 123 height 68
